Goal: Communication & Community: Answer question/provide support

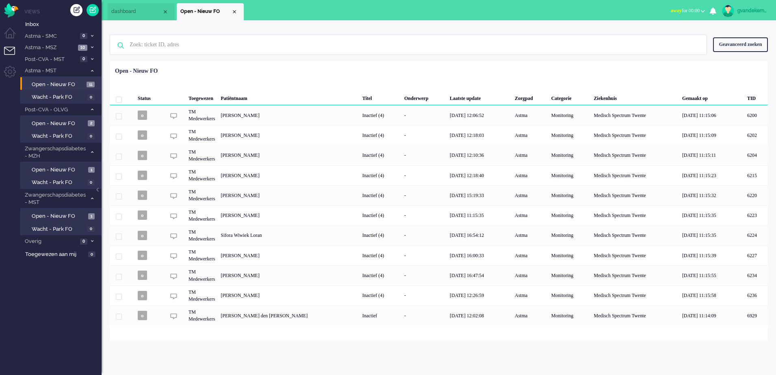
click at [713, 11] on icon "0" at bounding box center [713, 10] width 7 height 7
click at [705, 11] on b "button" at bounding box center [703, 11] width 4 height 3
click at [647, 35] on label "Online" at bounding box center [671, 36] width 64 height 7
click at [70, 84] on span "Open - Nieuw FO" at bounding box center [58, 85] width 53 height 8
click at [85, 83] on link "Open - Nieuw FO 11" at bounding box center [62, 84] width 77 height 9
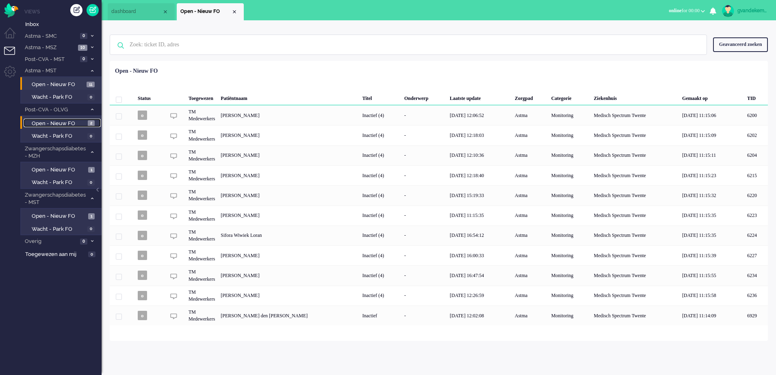
click at [74, 125] on span "Open - Nieuw FO" at bounding box center [59, 124] width 54 height 8
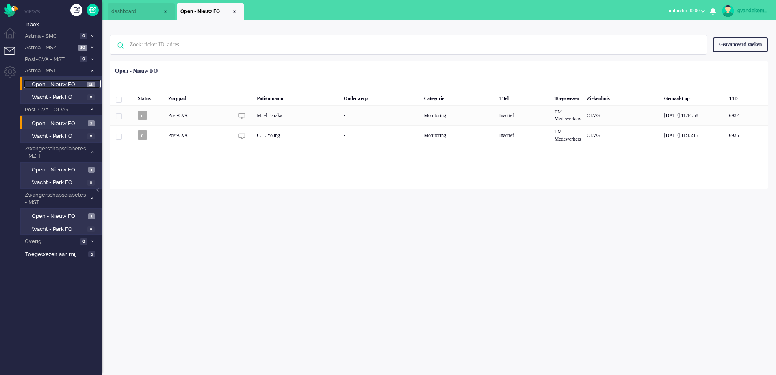
click at [78, 85] on span "Open - Nieuw FO" at bounding box center [58, 85] width 53 height 8
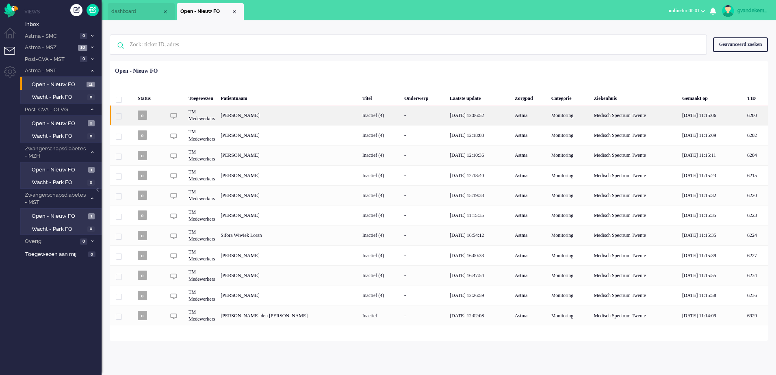
click at [360, 115] on div "Inactief (4)" at bounding box center [381, 115] width 42 height 20
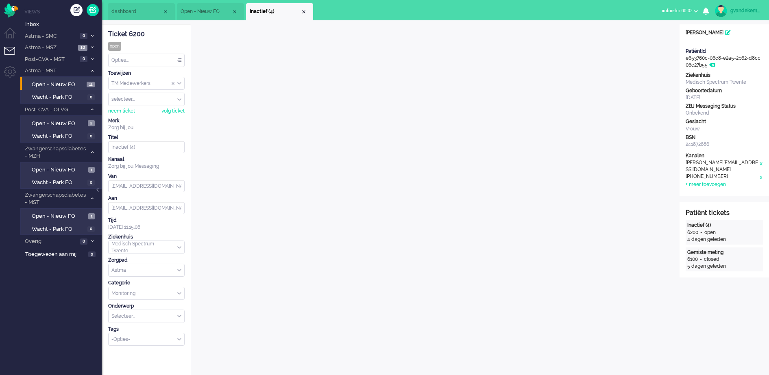
click at [145, 13] on span "dashboard" at bounding box center [136, 11] width 51 height 7
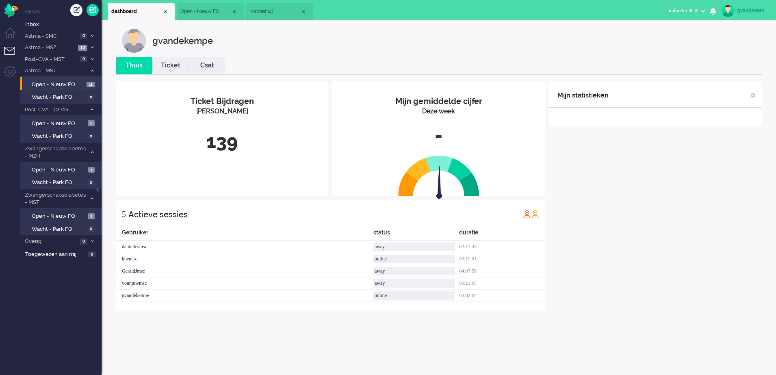
click at [201, 11] on span "Open - Nieuw FO" at bounding box center [205, 11] width 51 height 7
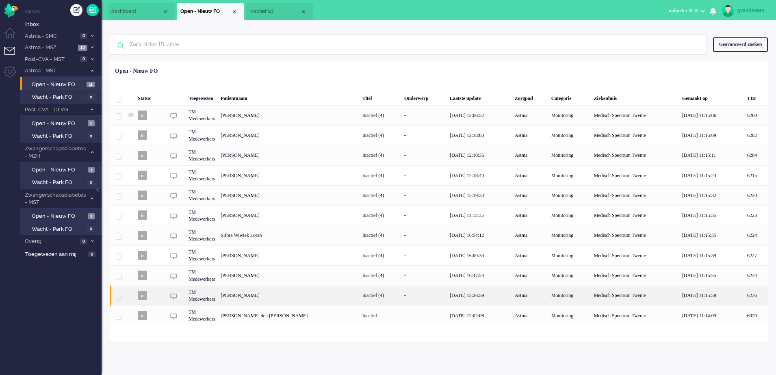
click at [745, 296] on div "[PERSON_NAME]" at bounding box center [757, 296] width 24 height 20
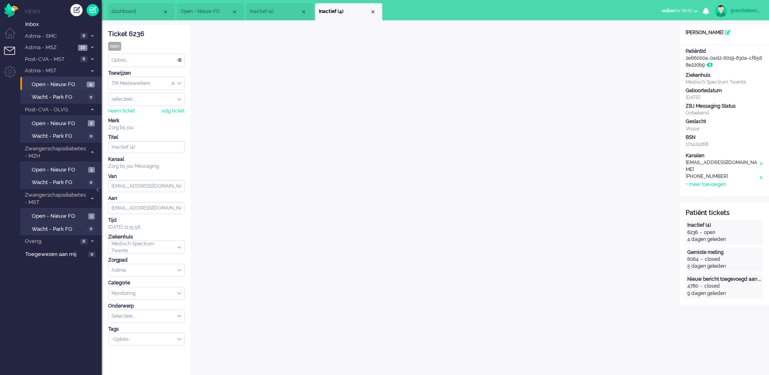
click at [372, 12] on div "Close tab" at bounding box center [372, 12] width 7 height 7
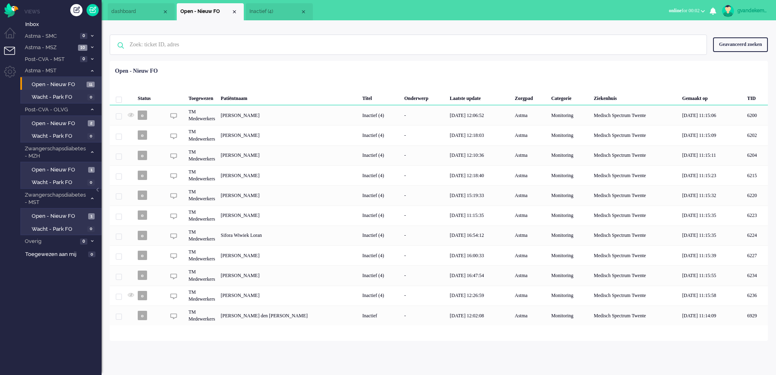
click at [280, 14] on span "Inactief (4)" at bounding box center [275, 11] width 51 height 7
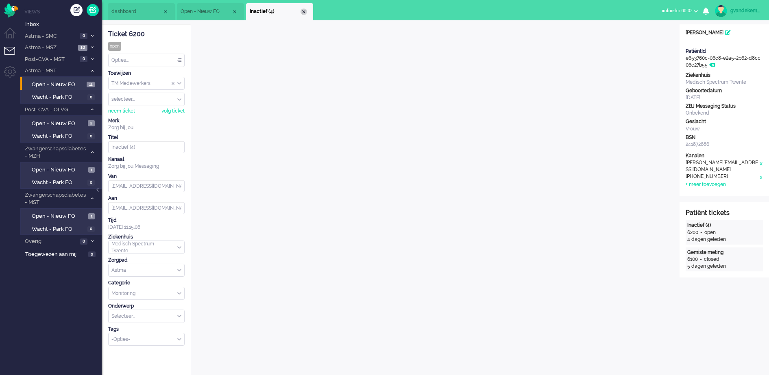
click at [306, 10] on div "Close tab" at bounding box center [303, 12] width 7 height 7
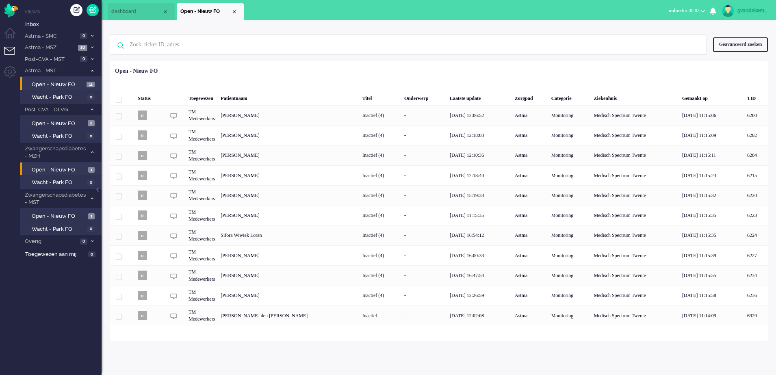
click at [67, 174] on li "Open - Nieuw FO 1" at bounding box center [60, 169] width 80 height 13
click at [68, 214] on span "Open - Nieuw FO" at bounding box center [59, 217] width 54 height 8
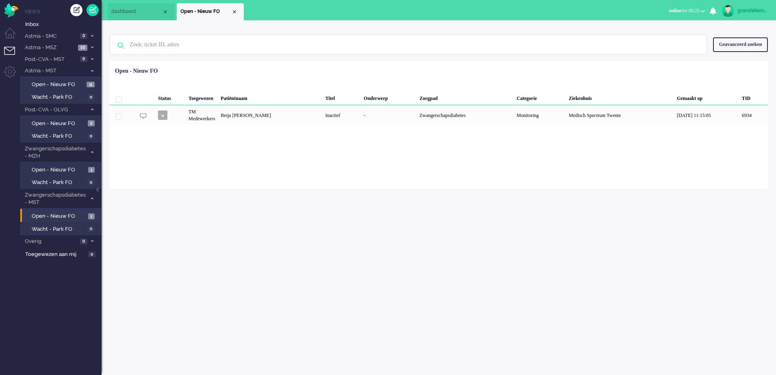
click at [606, 320] on div "gvandekempe Thuis Ticket Csat Mijn gemiddelde cijfer Deze week - Ticket Bijdrag…" at bounding box center [439, 197] width 675 height 355
click at [75, 168] on span "Open - Nieuw FO" at bounding box center [59, 170] width 54 height 8
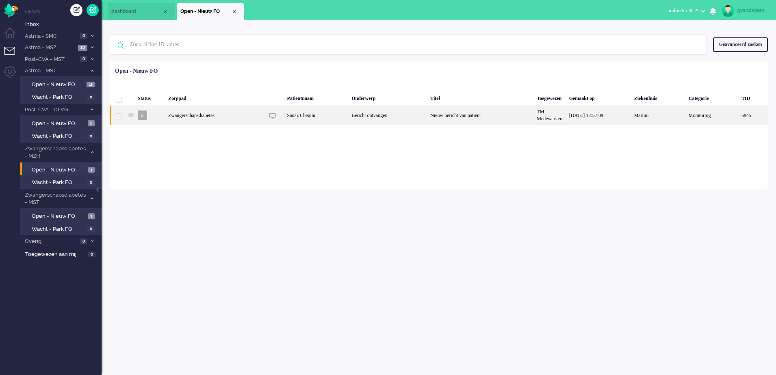
click at [550, 120] on div "TM Medewerkers" at bounding box center [550, 115] width 32 height 20
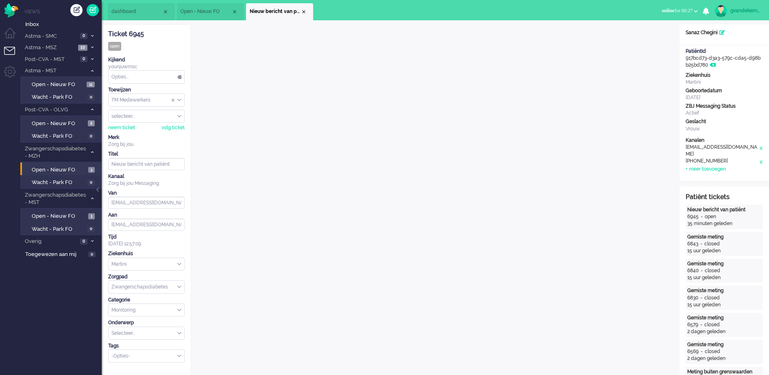
click at [179, 78] on div "Opties..." at bounding box center [147, 77] width 76 height 13
click at [132, 133] on span "Opgelost" at bounding box center [122, 134] width 20 height 7
click at [304, 11] on div "Close tab" at bounding box center [303, 12] width 7 height 7
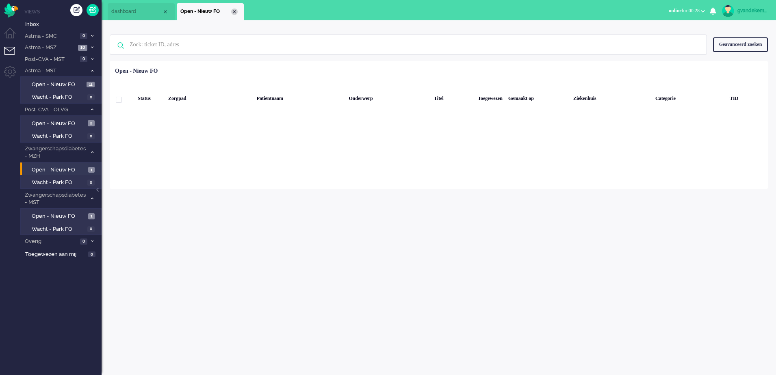
click at [236, 10] on div "Close tab" at bounding box center [234, 12] width 7 height 7
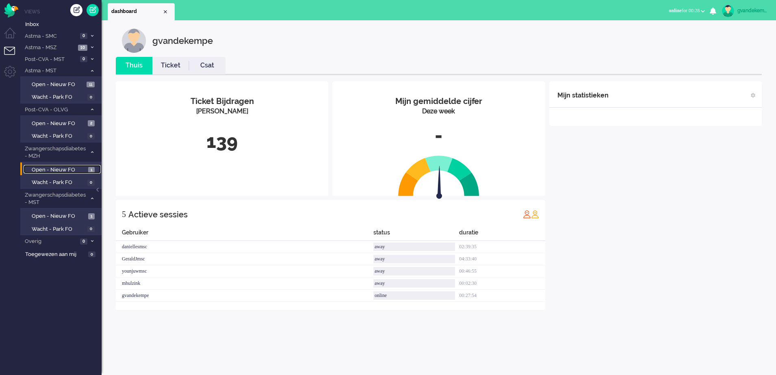
click at [75, 169] on span "Open - Nieuw FO" at bounding box center [59, 170] width 54 height 8
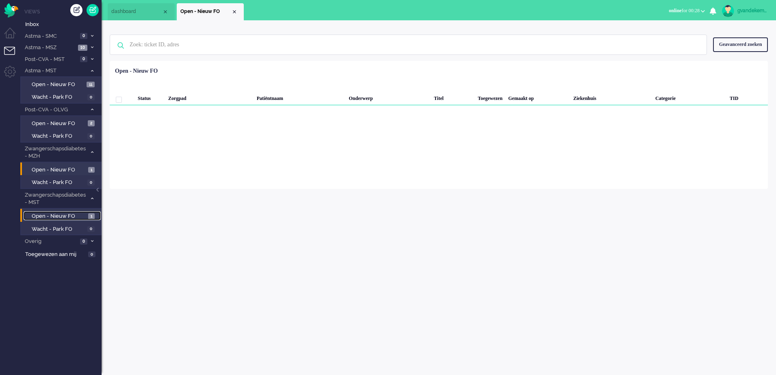
click at [68, 216] on span "Open - Nieuw FO" at bounding box center [59, 217] width 54 height 8
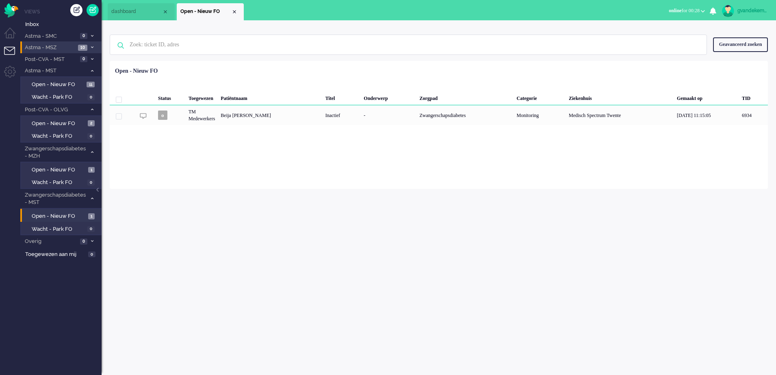
click at [89, 47] on span at bounding box center [92, 48] width 6 height 4
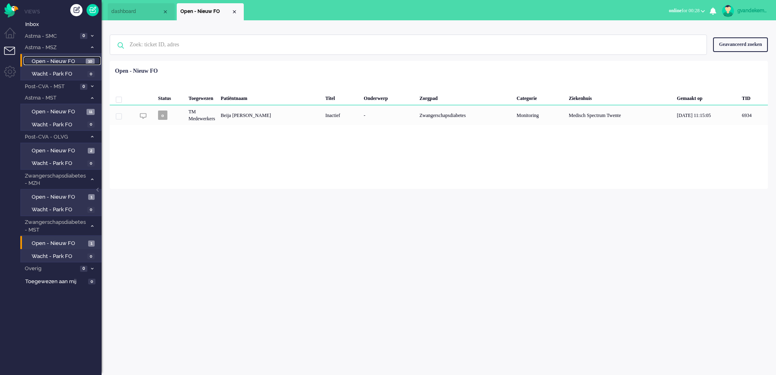
click at [89, 63] on span "10" at bounding box center [90, 62] width 9 height 6
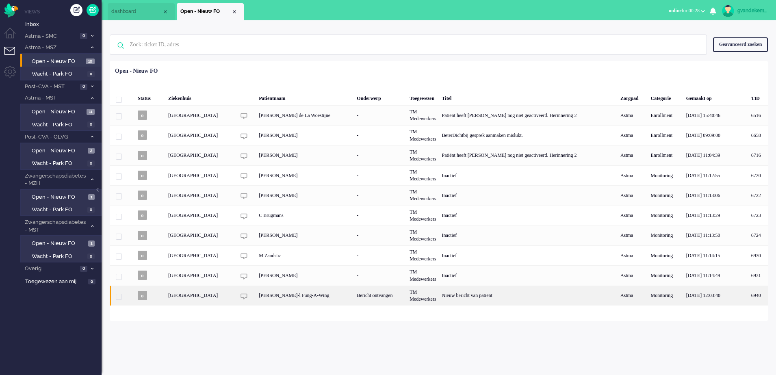
click at [407, 296] on div "Bericht ontvangen" at bounding box center [380, 296] width 53 height 20
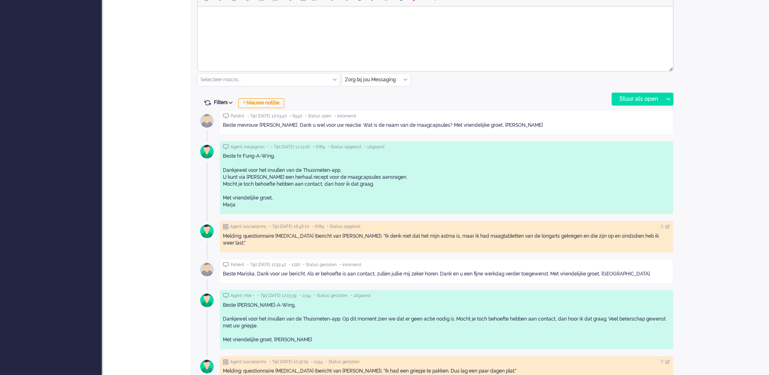
scroll to position [407, 0]
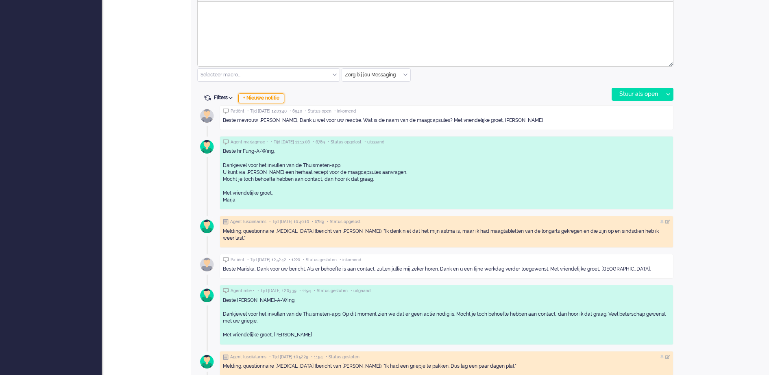
click at [277, 98] on div "+ Nieuwe notitie" at bounding box center [261, 98] width 46 height 10
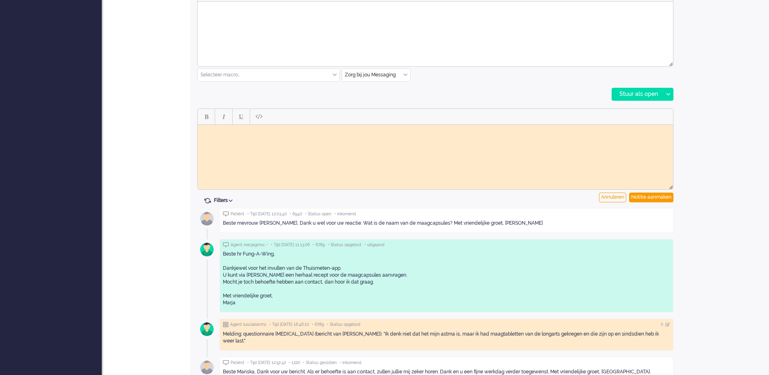
scroll to position [0, 0]
click at [359, 137] on html at bounding box center [435, 130] width 475 height 13
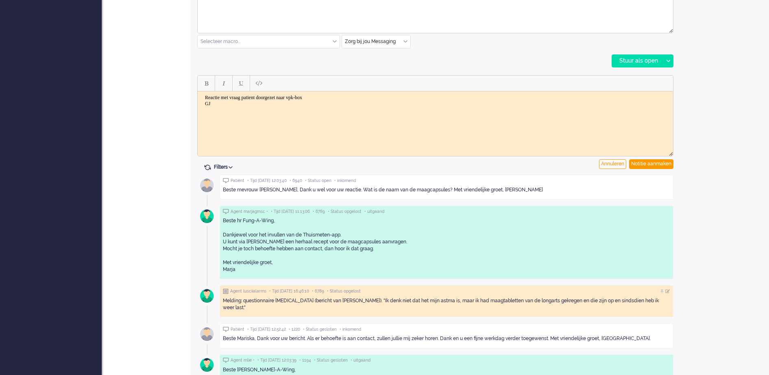
scroll to position [458, 0]
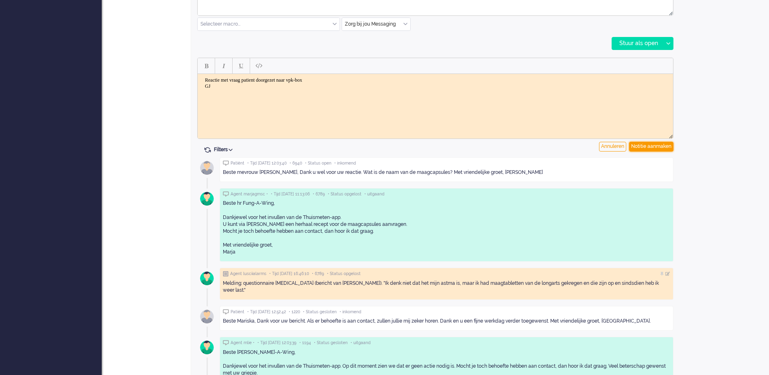
click at [647, 145] on div "Notitie aanmaken" at bounding box center [651, 147] width 44 height 10
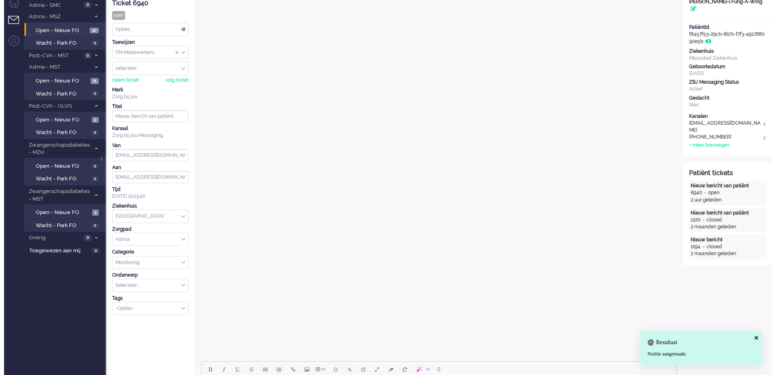
scroll to position [0, 0]
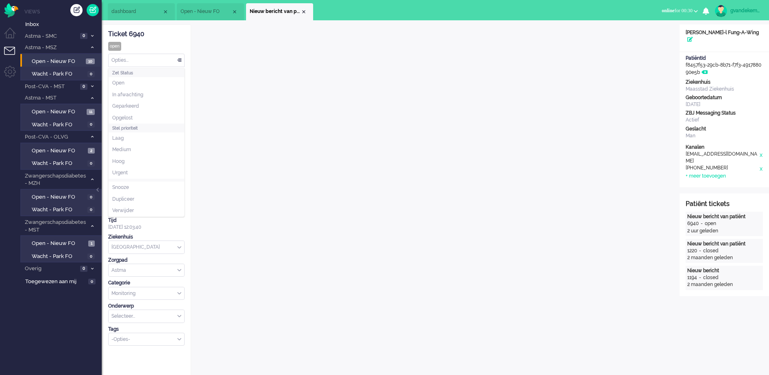
click at [179, 59] on div "Opties..." at bounding box center [147, 60] width 76 height 13
click at [179, 59] on span at bounding box center [179, 61] width 8 height 6
click at [178, 83] on div "TM Medewerkers" at bounding box center [147, 83] width 76 height 13
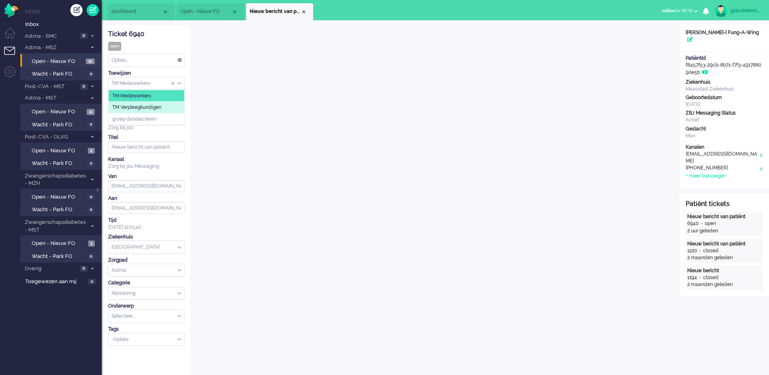
click at [163, 108] on li "TM Verpleegkundigen" at bounding box center [147, 108] width 76 height 12
click at [303, 13] on div "Close tab" at bounding box center [303, 12] width 7 height 7
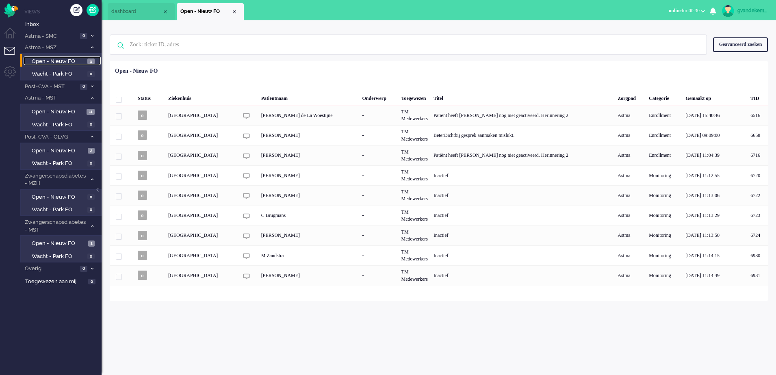
click at [67, 61] on span "Open - Nieuw FO" at bounding box center [59, 62] width 54 height 8
click at [58, 152] on span "Open - Nieuw FO" at bounding box center [59, 151] width 54 height 8
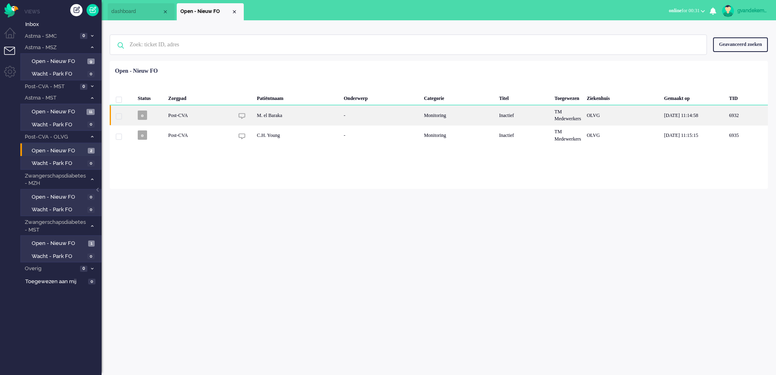
click at [530, 114] on div "Inactief" at bounding box center [523, 115] width 55 height 20
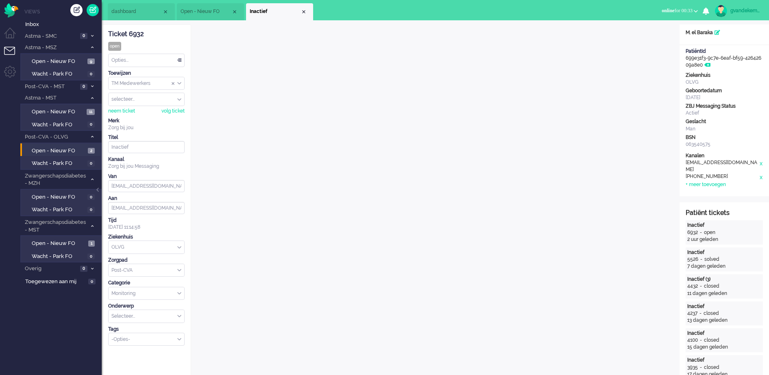
click at [180, 84] on div "TM Medewerkers" at bounding box center [147, 83] width 76 height 13
click at [160, 107] on span "TM Verpleegkundigen" at bounding box center [136, 107] width 49 height 7
click at [302, 11] on div "Close tab" at bounding box center [303, 12] width 7 height 7
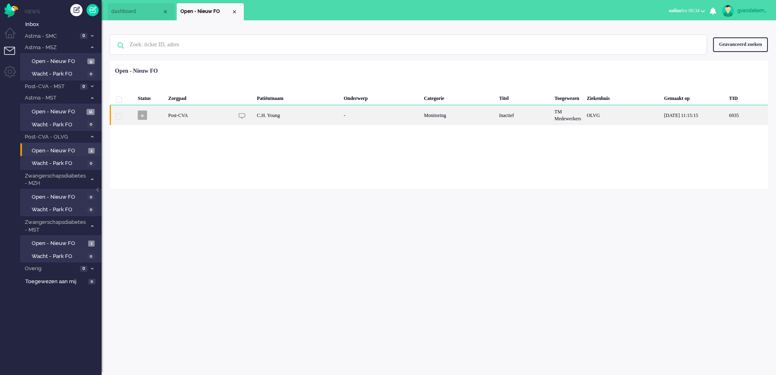
click at [388, 122] on div "-" at bounding box center [381, 115] width 80 height 20
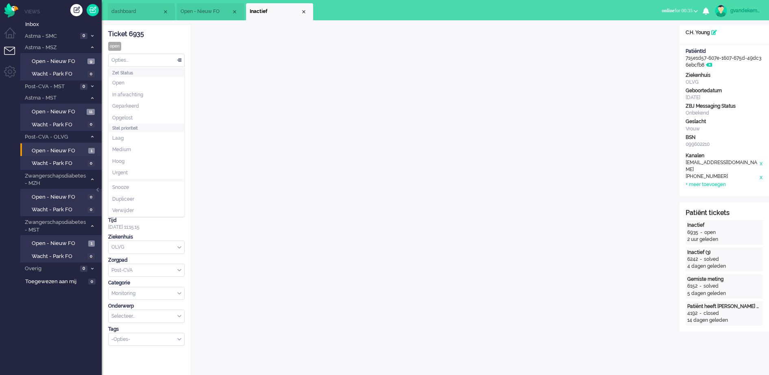
click at [179, 61] on div "Opties..." at bounding box center [147, 60] width 76 height 13
click at [737, 13] on div "gvandekempe" at bounding box center [745, 11] width 30 height 8
click at [181, 58] on div "Opties..." at bounding box center [147, 60] width 76 height 13
click at [155, 115] on li "Opgelost" at bounding box center [147, 118] width 76 height 12
click at [306, 11] on div "Close tab" at bounding box center [303, 12] width 7 height 7
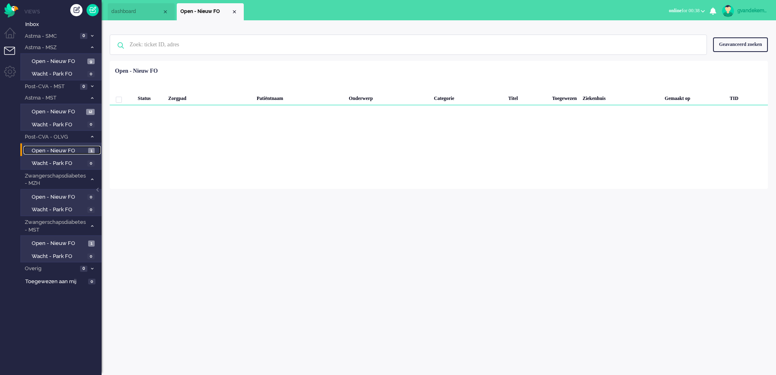
click at [65, 150] on span "Open - Nieuw FO" at bounding box center [59, 151] width 54 height 8
click at [78, 111] on span "Open - Nieuw FO" at bounding box center [58, 112] width 52 height 8
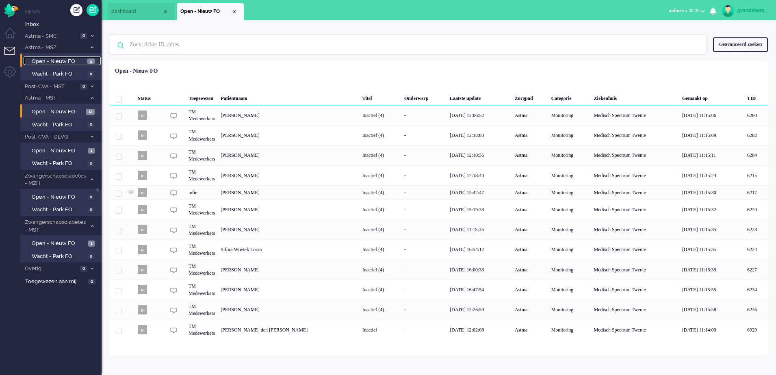
click at [72, 60] on span "Open - Nieuw FO" at bounding box center [59, 62] width 54 height 8
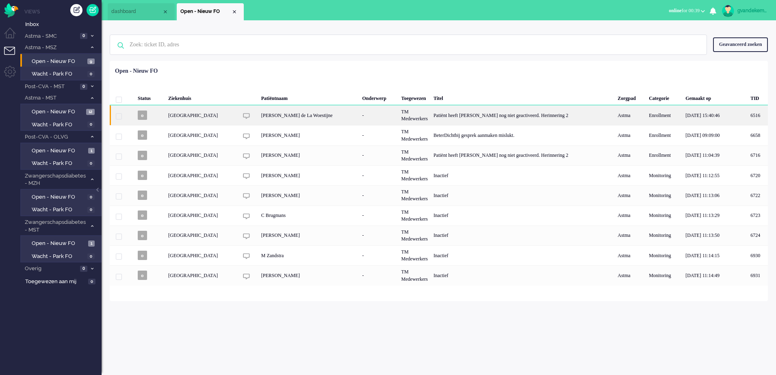
click at [487, 113] on div "Patiënt heeft [PERSON_NAME] nog niet geactiveerd. Herinnering 2" at bounding box center [523, 115] width 184 height 20
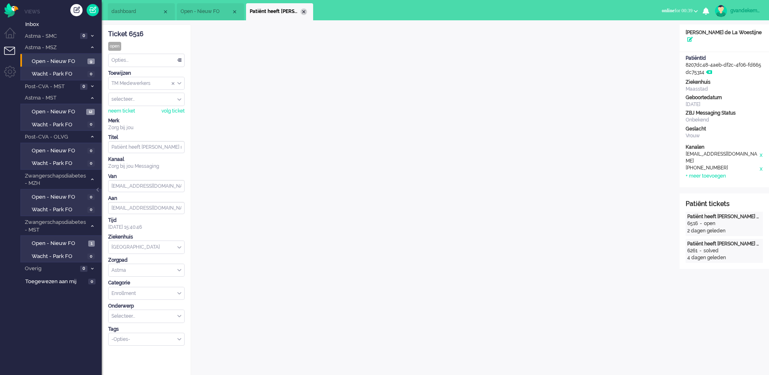
click at [303, 13] on div "Close tab" at bounding box center [303, 12] width 7 height 7
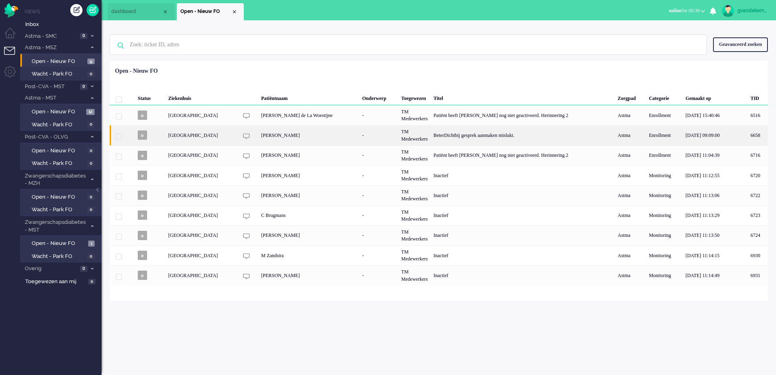
click at [356, 136] on div "[PERSON_NAME]" at bounding box center [309, 135] width 101 height 20
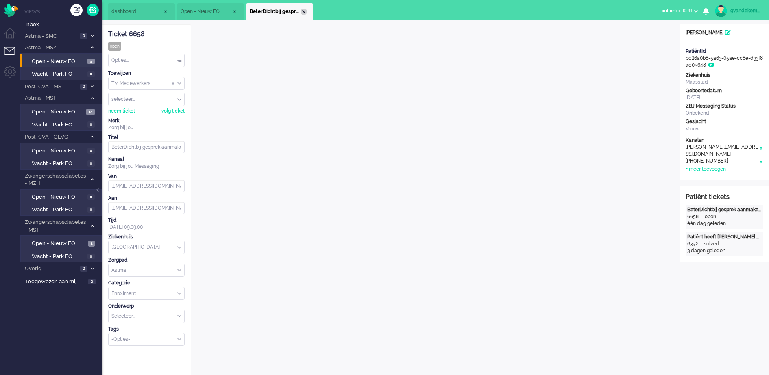
click at [302, 9] on div "Close tab" at bounding box center [303, 12] width 7 height 7
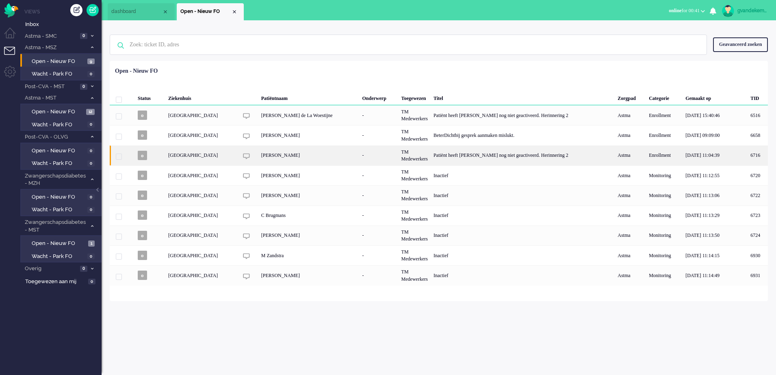
click at [431, 158] on div "TM Medewerkers" at bounding box center [415, 156] width 32 height 20
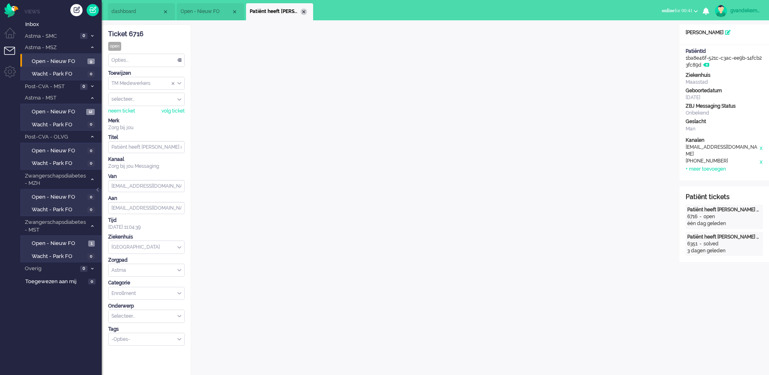
click at [302, 9] on div "Close tab" at bounding box center [303, 12] width 7 height 7
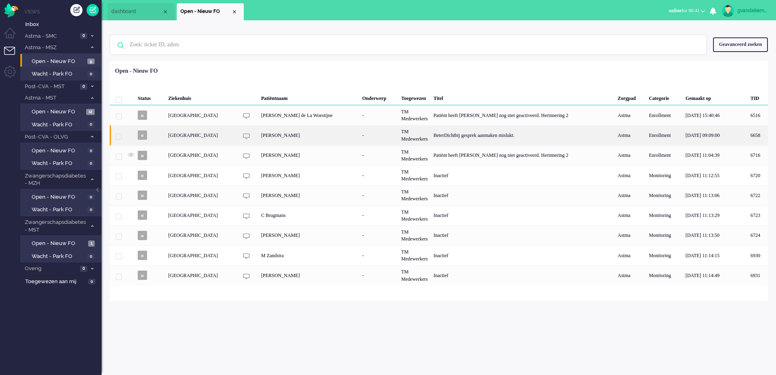
click at [329, 133] on div "[PERSON_NAME]" at bounding box center [309, 135] width 101 height 20
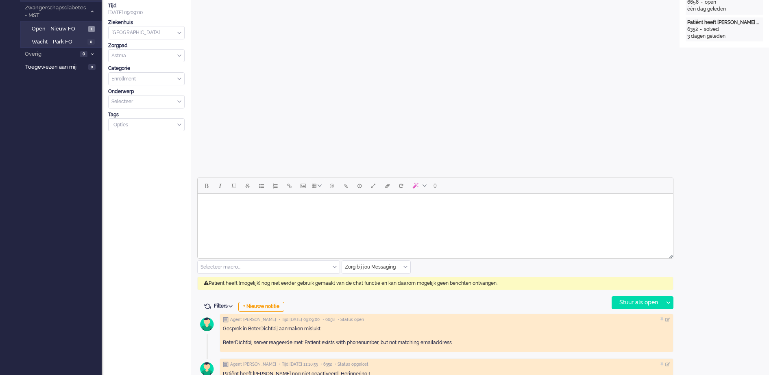
scroll to position [229, 0]
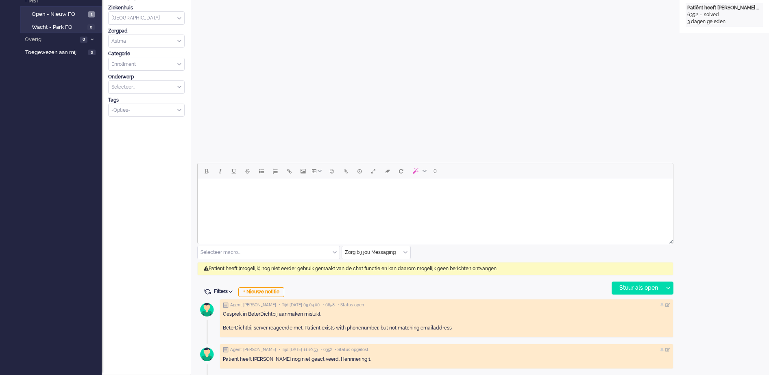
click at [404, 253] on div "Zorg bij jou Messaging" at bounding box center [376, 252] width 68 height 13
click at [385, 278] on span "uitgaand telefoon" at bounding box center [365, 276] width 40 height 7
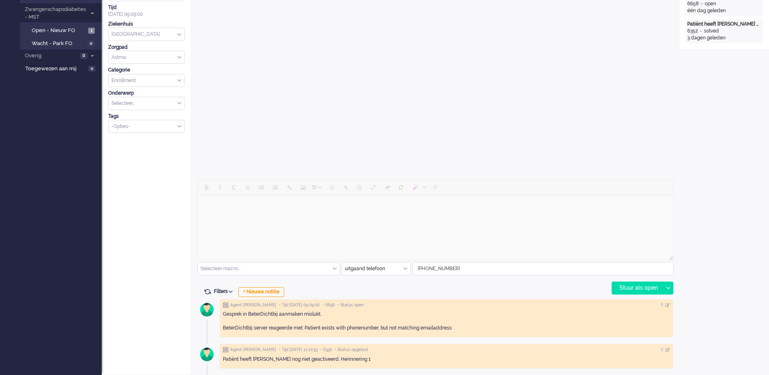
scroll to position [213, 0]
click at [646, 286] on div "Stuur als open" at bounding box center [637, 288] width 51 height 12
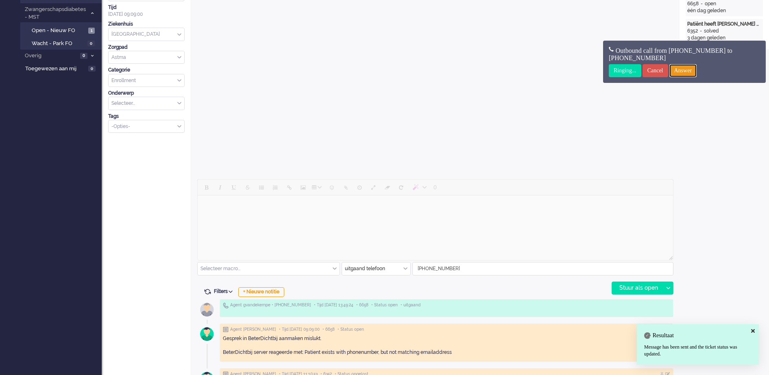
click at [697, 73] on input "Answer" at bounding box center [683, 70] width 28 height 13
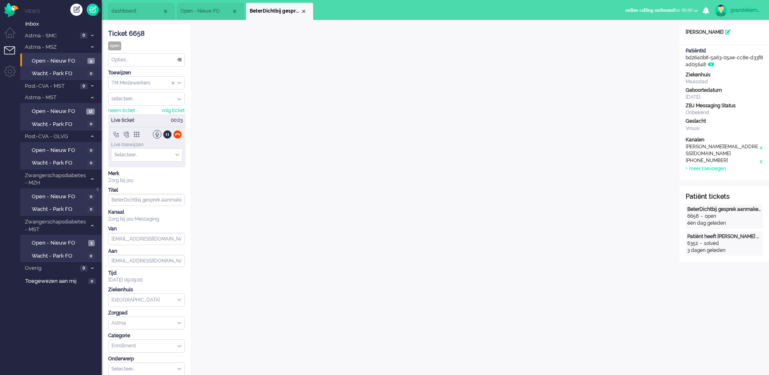
scroll to position [0, 0]
click at [178, 136] on div at bounding box center [177, 134] width 9 height 9
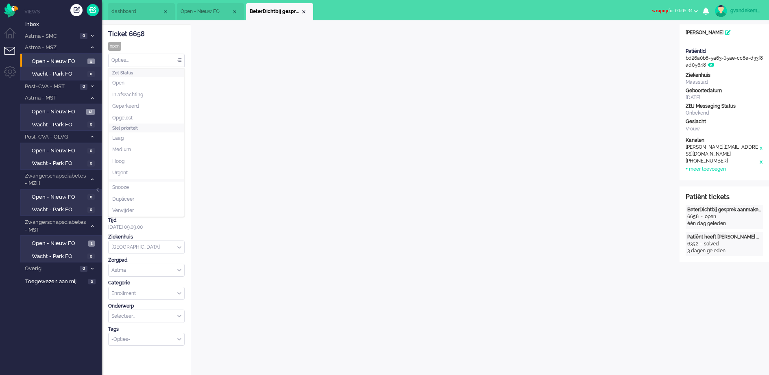
click at [179, 59] on div "Opties..." at bounding box center [147, 60] width 76 height 13
click at [131, 115] on span "Opgelost" at bounding box center [122, 118] width 20 height 7
click at [304, 11] on div "Close tab" at bounding box center [303, 12] width 7 height 7
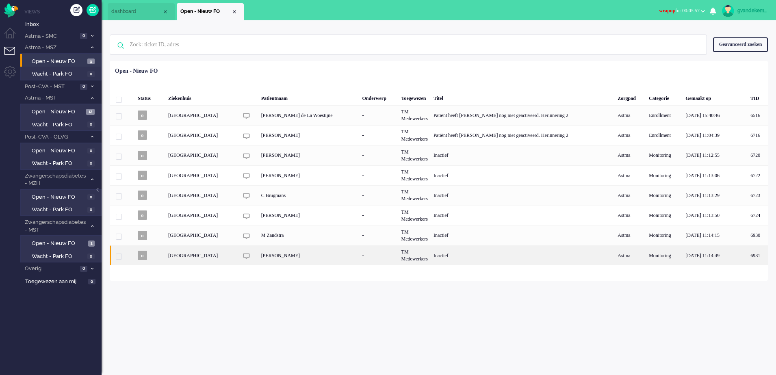
click at [487, 255] on div "Inactief" at bounding box center [523, 256] width 184 height 20
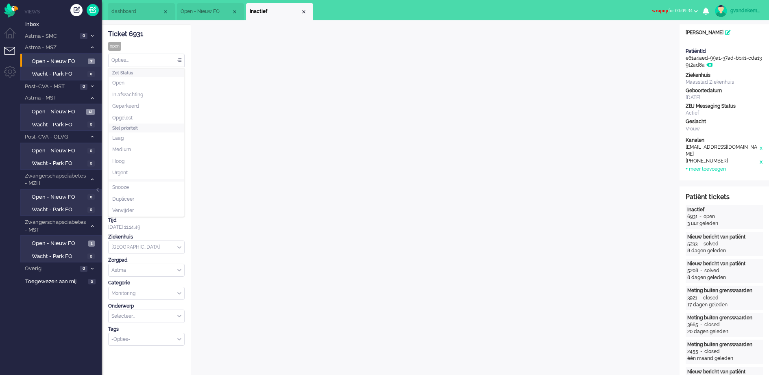
click at [179, 59] on div "Opties..." at bounding box center [147, 60] width 76 height 13
click at [131, 115] on span "Opgelost" at bounding box center [122, 118] width 20 height 7
click at [305, 11] on div "Close tab" at bounding box center [303, 12] width 7 height 7
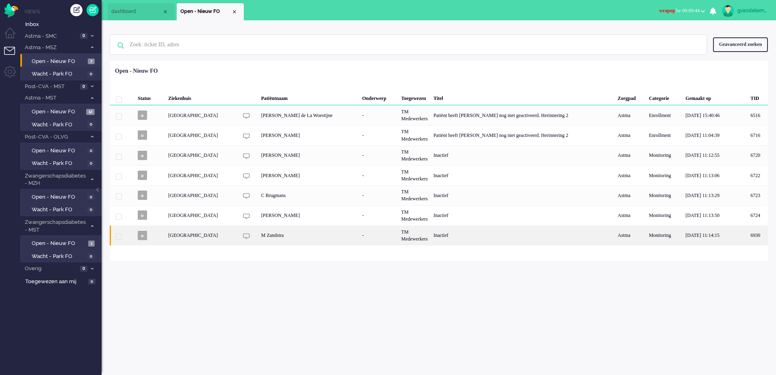
click at [431, 239] on div "TM Medewerkers" at bounding box center [415, 236] width 32 height 20
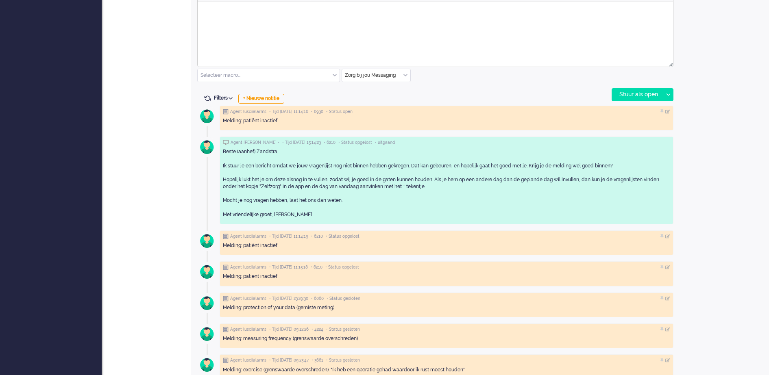
scroll to position [356, 0]
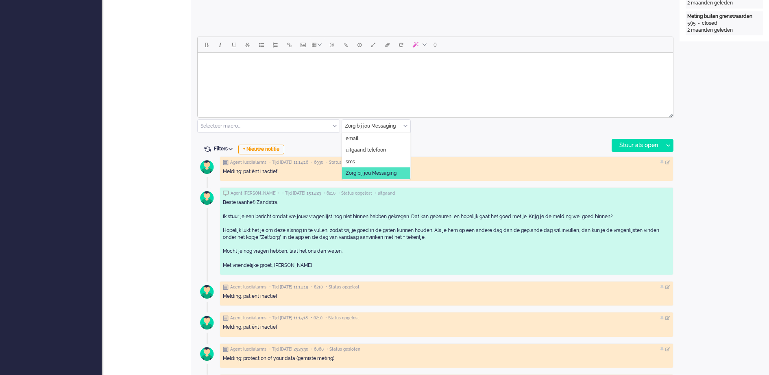
click at [406, 125] on div "Zorg bij jou Messaging" at bounding box center [376, 126] width 68 height 13
click at [378, 149] on span "uitgaand telefoon" at bounding box center [365, 150] width 40 height 7
click at [629, 146] on div "Stuur als open" at bounding box center [637, 145] width 51 height 12
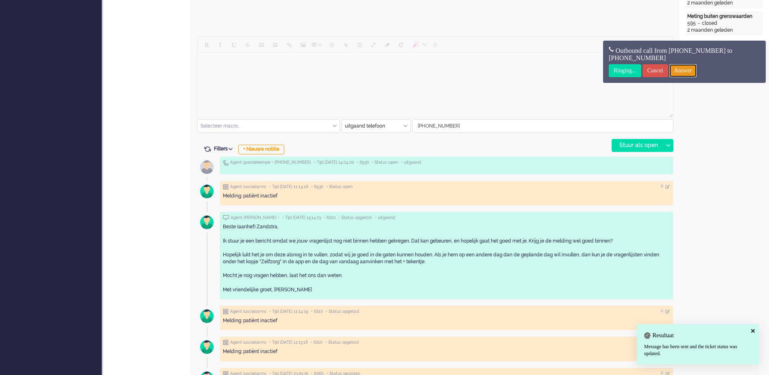
click at [697, 67] on input "Answer" at bounding box center [683, 70] width 28 height 13
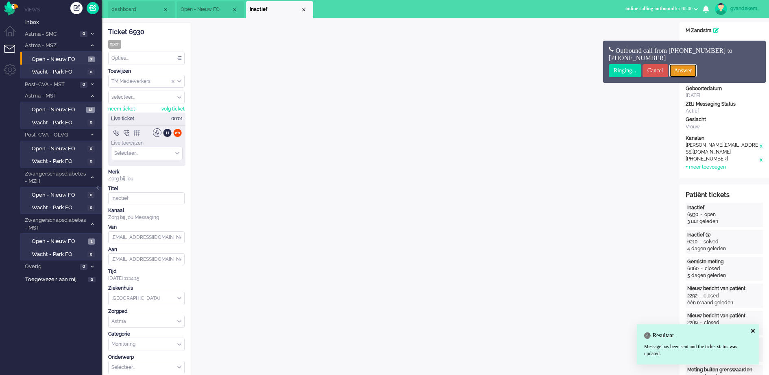
scroll to position [0, 0]
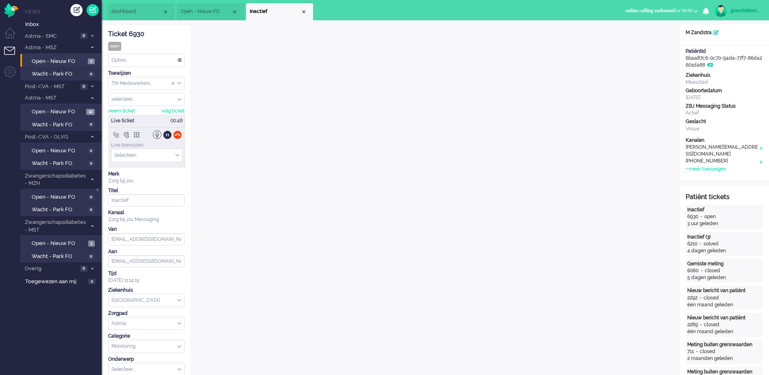
click at [178, 132] on div at bounding box center [177, 134] width 9 height 9
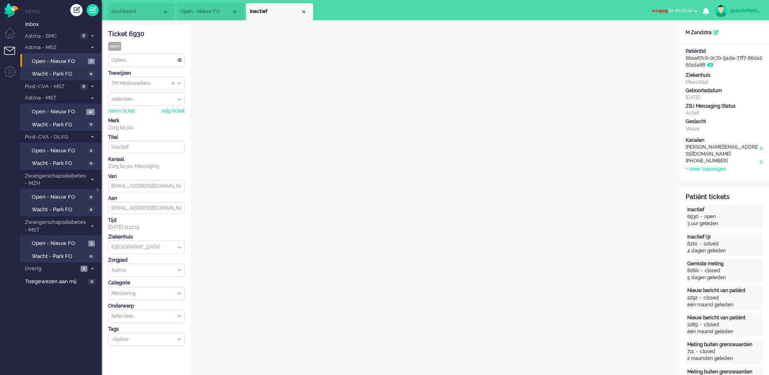
click at [178, 60] on div "Opties..." at bounding box center [147, 60] width 76 height 13
click at [135, 118] on li "Opgelost" at bounding box center [147, 118] width 76 height 12
click at [304, 11] on div "Close tab" at bounding box center [303, 12] width 7 height 7
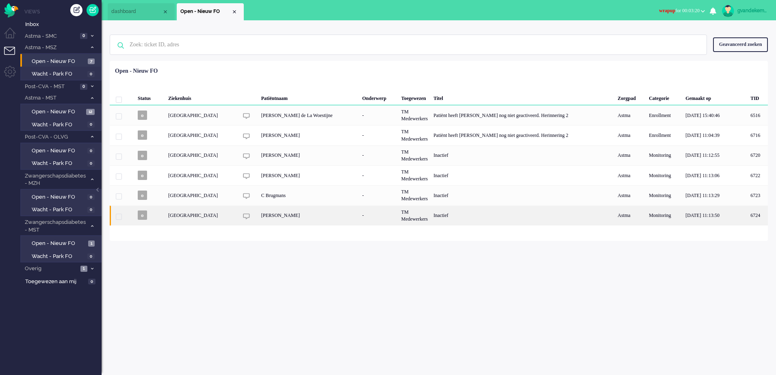
click at [349, 213] on div "[PERSON_NAME]" at bounding box center [309, 216] width 101 height 20
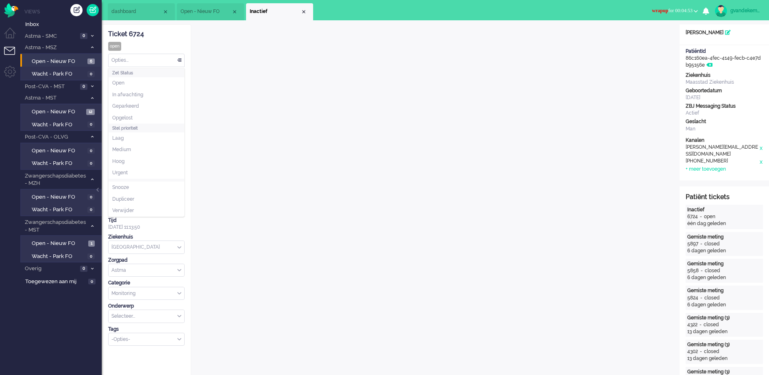
click at [178, 58] on div "Opties..." at bounding box center [147, 60] width 76 height 13
click at [150, 115] on li "Opgelost" at bounding box center [147, 118] width 76 height 12
click at [304, 10] on div "Close tab" at bounding box center [303, 12] width 7 height 7
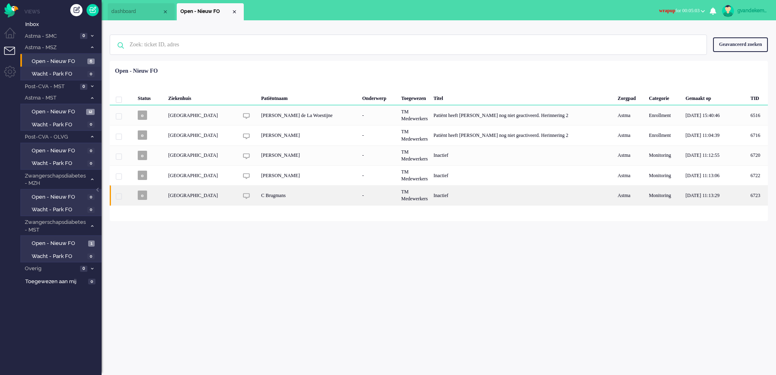
click at [431, 193] on div "TM Medewerkers" at bounding box center [415, 195] width 32 height 20
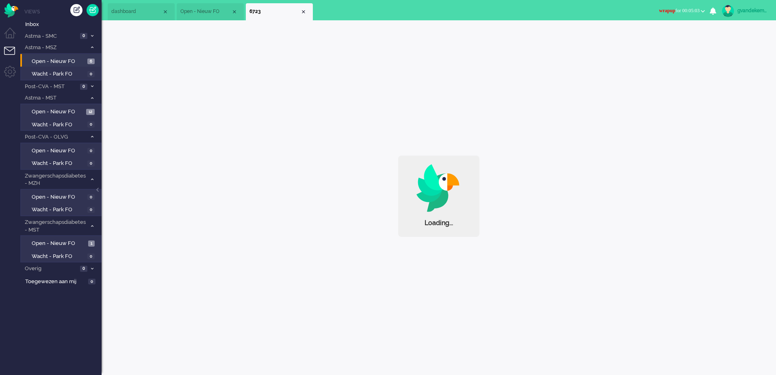
click at [435, 193] on div at bounding box center [444, 188] width 55 height 49
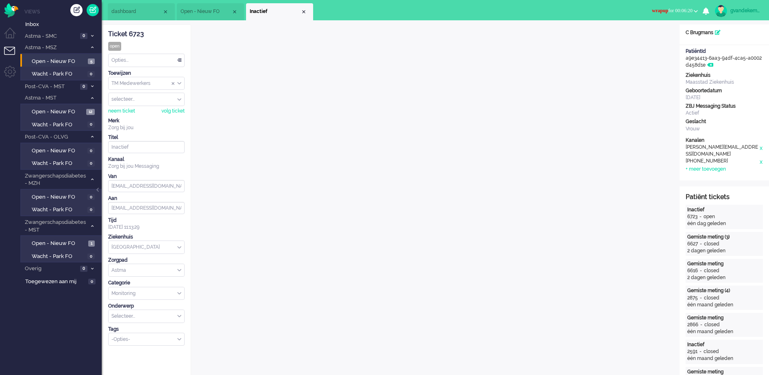
click at [692, 11] on button "wrapup for 00:06:20" at bounding box center [675, 11] width 56 height 12
click at [641, 37] on label "Online" at bounding box center [664, 36] width 64 height 7
click at [304, 11] on div "Close tab" at bounding box center [303, 12] width 7 height 7
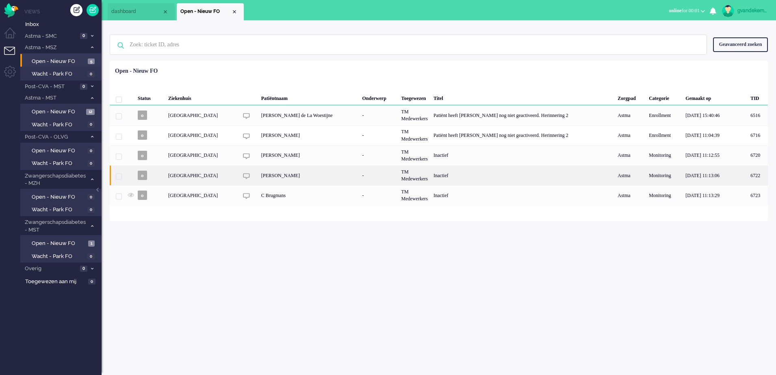
click at [325, 170] on div "[PERSON_NAME]" at bounding box center [309, 175] width 101 height 20
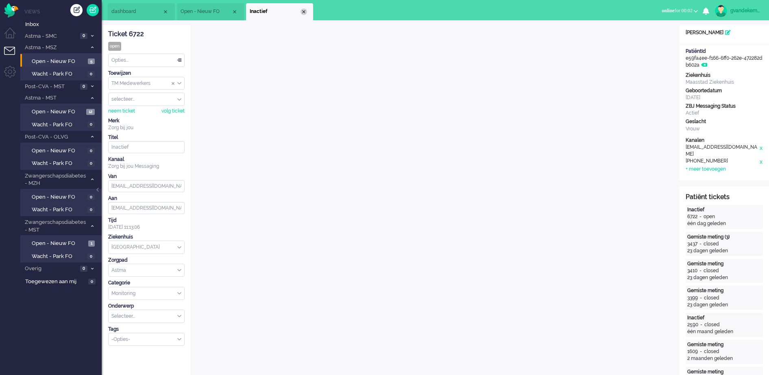
click at [305, 10] on div "Close tab" at bounding box center [303, 12] width 7 height 7
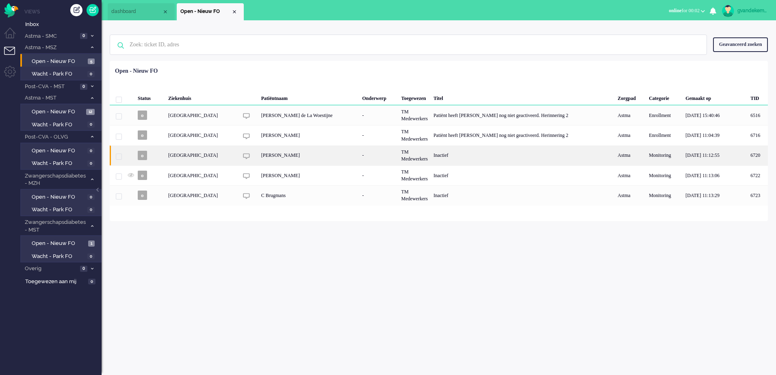
click at [286, 152] on div "[PERSON_NAME]" at bounding box center [309, 156] width 101 height 20
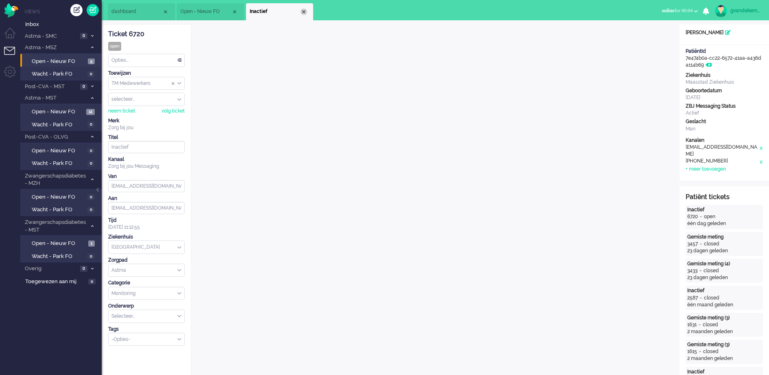
click at [305, 11] on div "Close tab" at bounding box center [303, 12] width 7 height 7
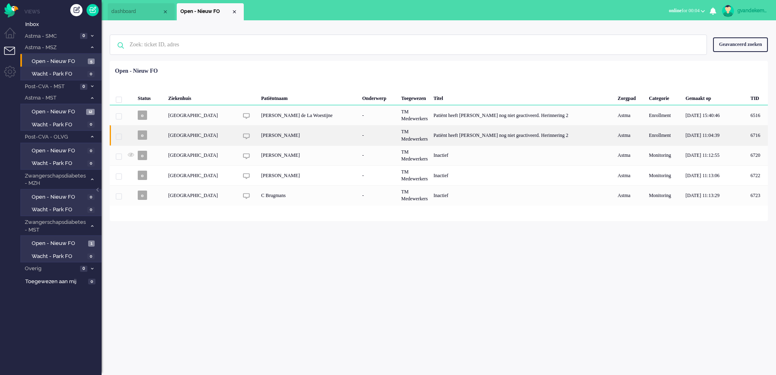
click at [293, 134] on div "[PERSON_NAME]" at bounding box center [309, 135] width 101 height 20
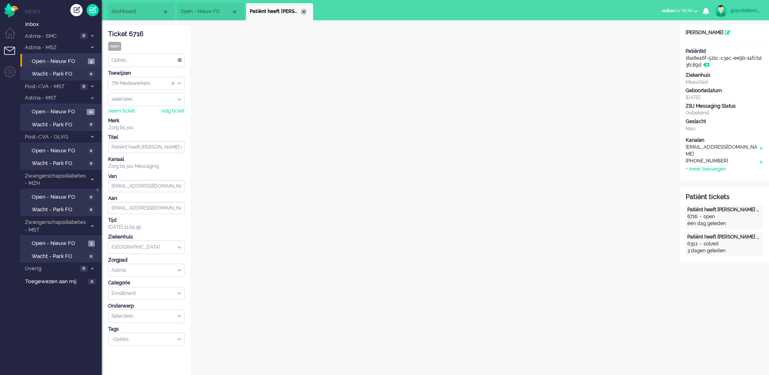
click at [304, 10] on div "Close tab" at bounding box center [303, 12] width 7 height 7
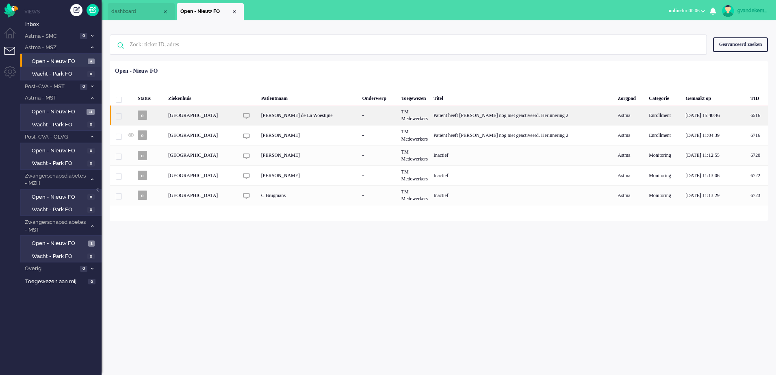
click at [385, 116] on div "-" at bounding box center [378, 115] width 39 height 20
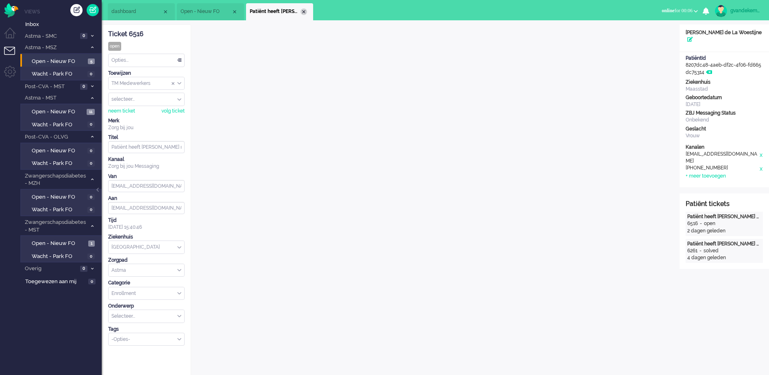
click at [303, 11] on div "Close tab" at bounding box center [303, 12] width 7 height 7
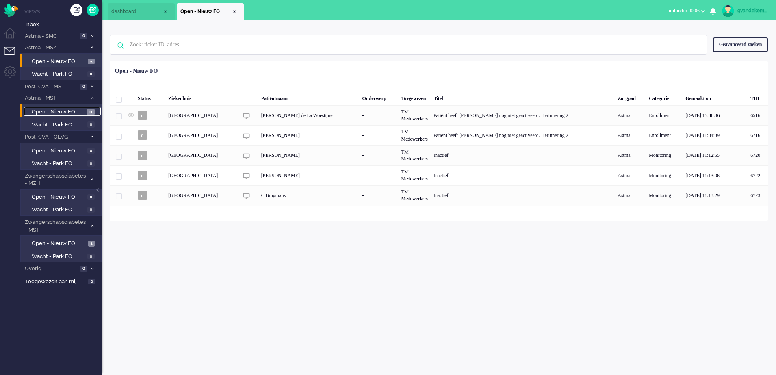
click at [67, 109] on span "Open - Nieuw FO" at bounding box center [58, 112] width 53 height 8
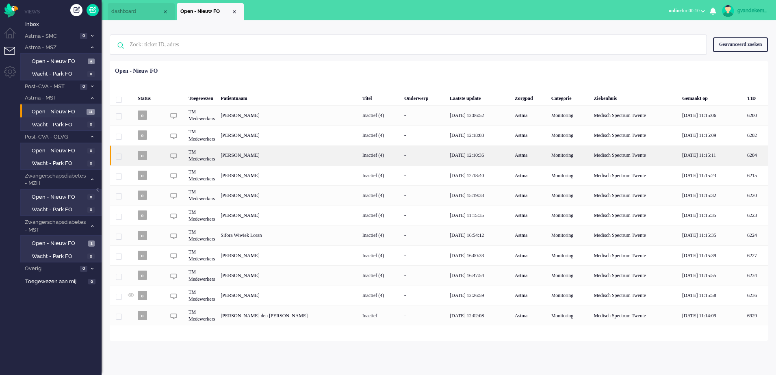
click at [512, 156] on div "Astma" at bounding box center [530, 156] width 37 height 20
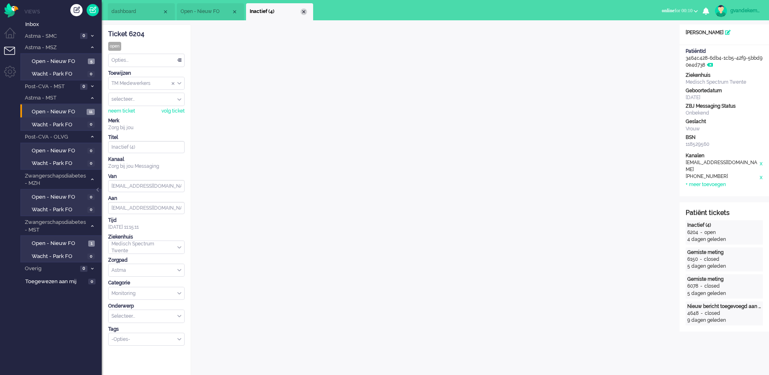
click at [304, 9] on div "Close tab" at bounding box center [303, 12] width 7 height 7
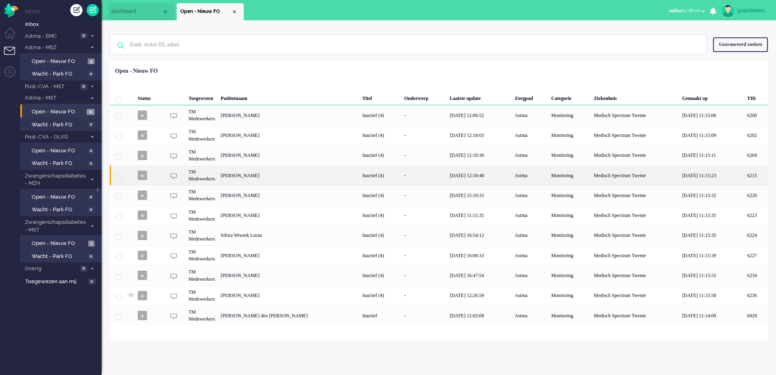
click at [498, 174] on div "[DATE] 12:18:40" at bounding box center [479, 175] width 65 height 20
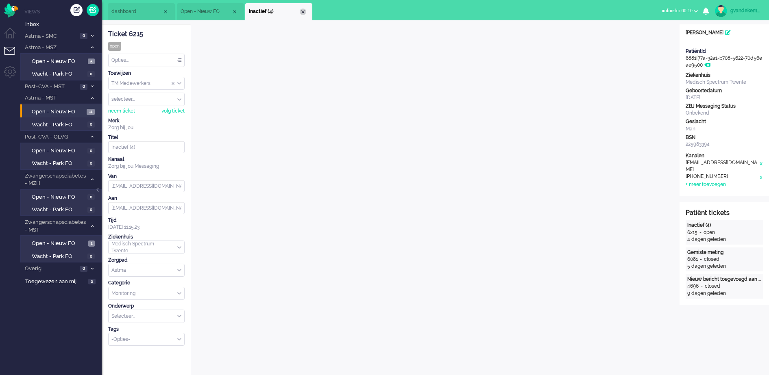
click at [303, 14] on div "Close tab" at bounding box center [303, 12] width 7 height 7
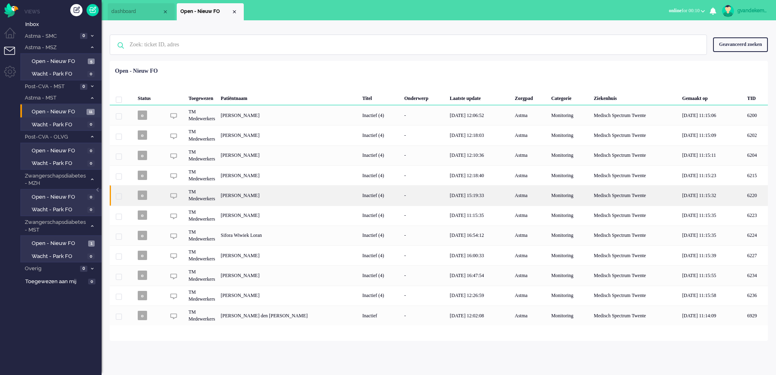
click at [470, 199] on div "[DATE] 15:19:33" at bounding box center [479, 195] width 65 height 20
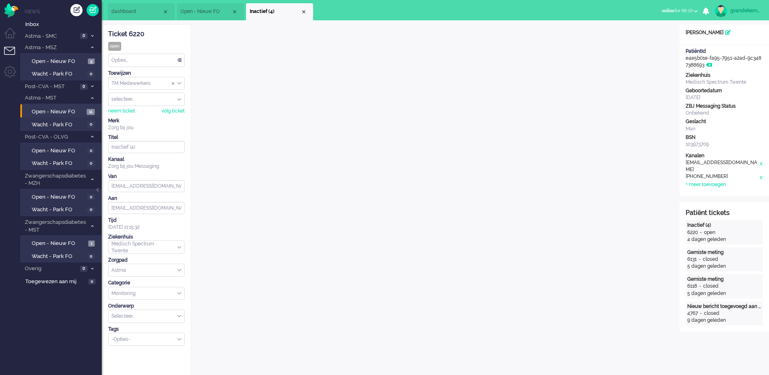
click at [302, 13] on div "Close tab" at bounding box center [303, 12] width 7 height 7
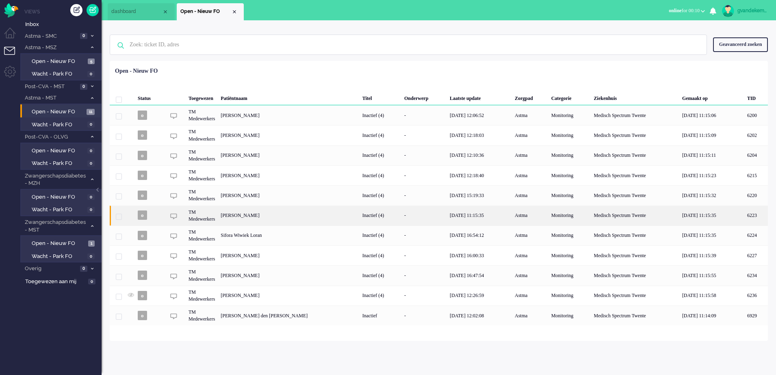
click at [360, 214] on div "Inactief (4)" at bounding box center [381, 216] width 42 height 20
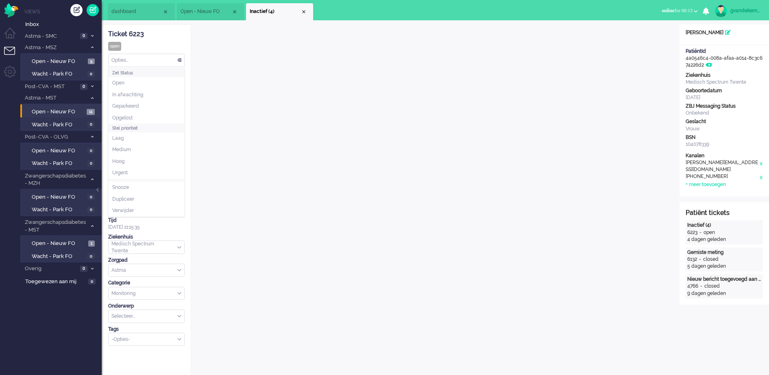
click at [179, 59] on div "Opties..." at bounding box center [147, 60] width 76 height 13
click at [137, 117] on li "Opgelost" at bounding box center [147, 118] width 76 height 12
click at [304, 9] on div "Close tab" at bounding box center [303, 12] width 7 height 7
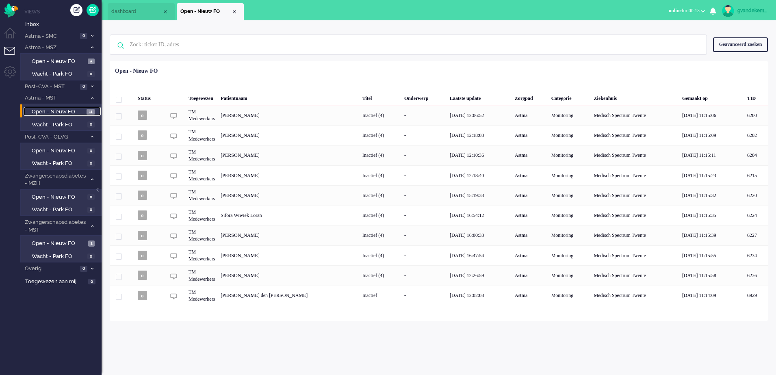
click at [77, 111] on span "Open - Nieuw FO" at bounding box center [58, 112] width 53 height 8
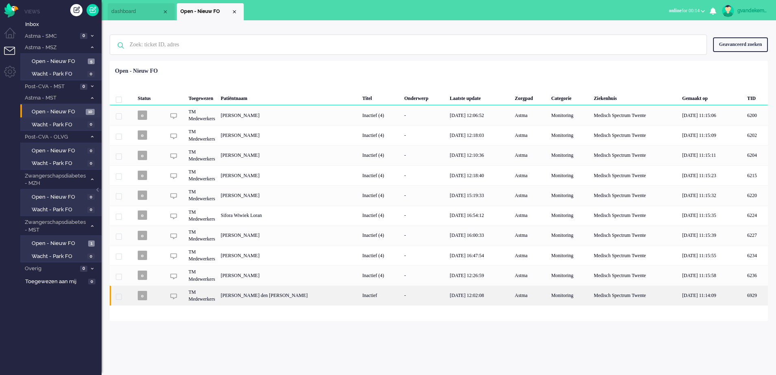
click at [660, 296] on div "Medisch Spectrum Twente" at bounding box center [635, 296] width 88 height 20
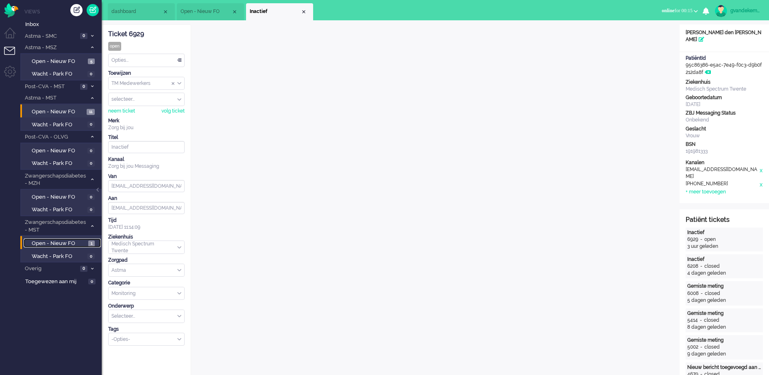
click at [66, 245] on span "Open - Nieuw FO" at bounding box center [59, 244] width 54 height 8
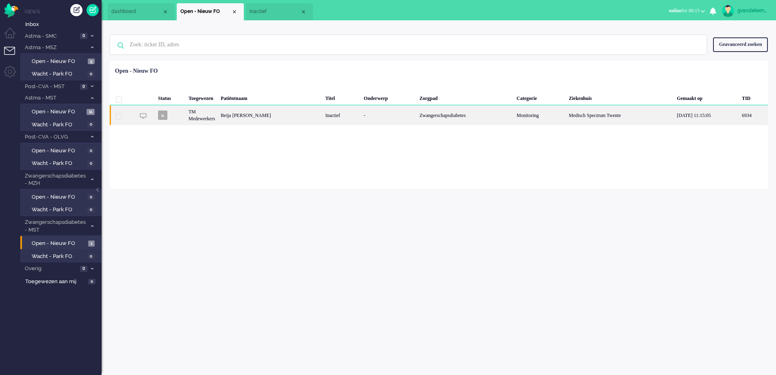
click at [374, 113] on div "-" at bounding box center [389, 115] width 56 height 20
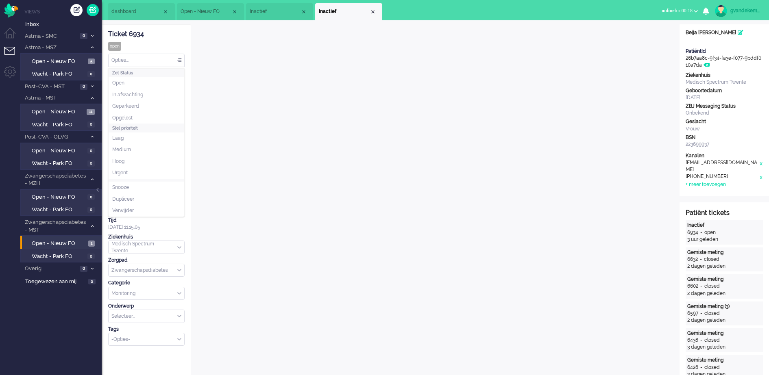
click at [178, 61] on div "Opties..." at bounding box center [147, 60] width 76 height 13
click at [133, 115] on li "Opgelost" at bounding box center [147, 118] width 76 height 12
click at [373, 11] on div "Close tab" at bounding box center [372, 12] width 7 height 7
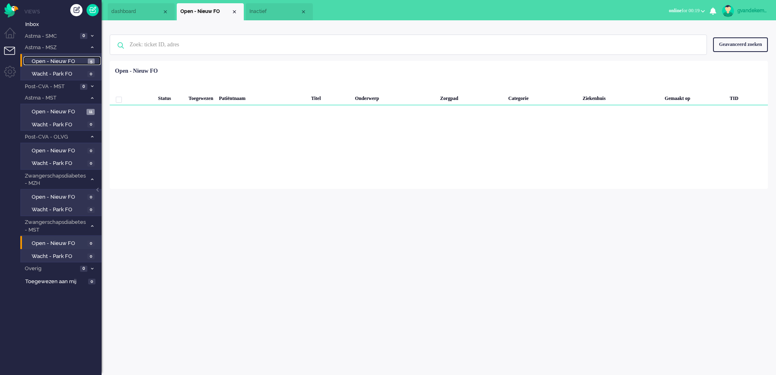
click at [89, 59] on span "5" at bounding box center [91, 62] width 7 height 6
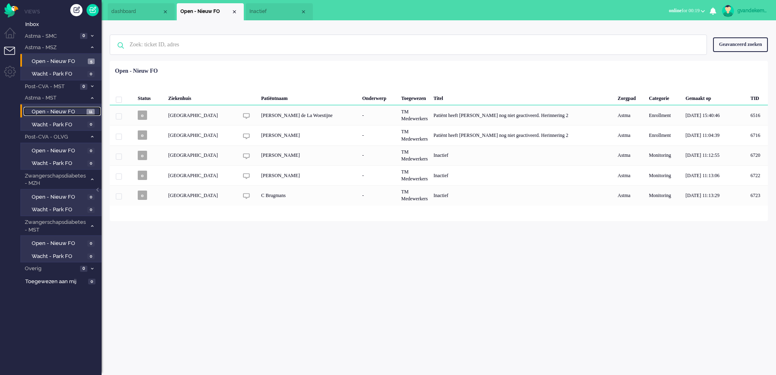
click at [75, 110] on span "Open - Nieuw FO" at bounding box center [58, 112] width 53 height 8
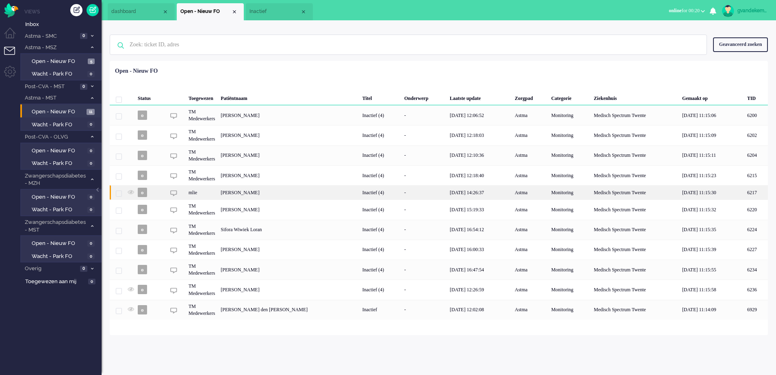
click at [405, 190] on div "-" at bounding box center [425, 192] width 46 height 14
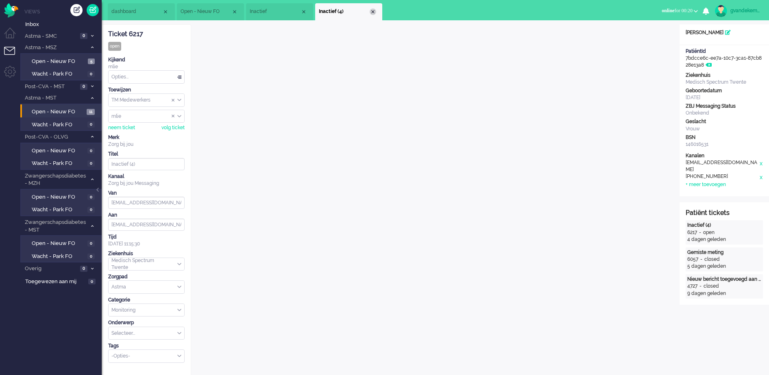
click at [374, 12] on div "Close tab" at bounding box center [372, 12] width 7 height 7
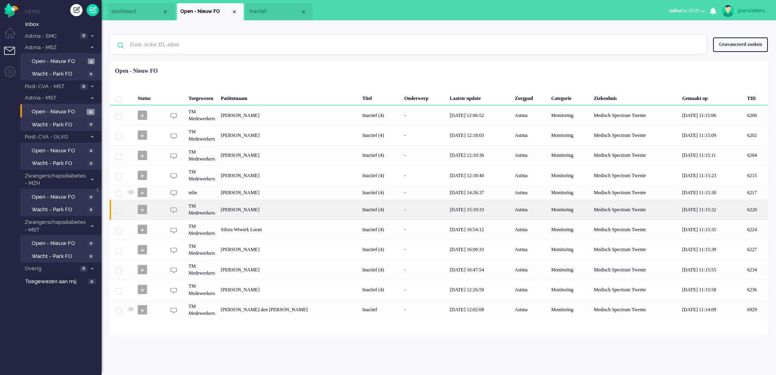
click at [745, 213] on div "[PERSON_NAME]" at bounding box center [757, 210] width 24 height 20
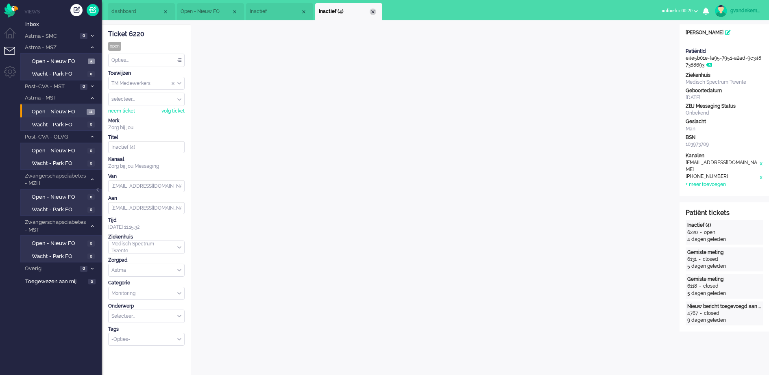
click at [374, 12] on div "Close tab" at bounding box center [372, 12] width 7 height 7
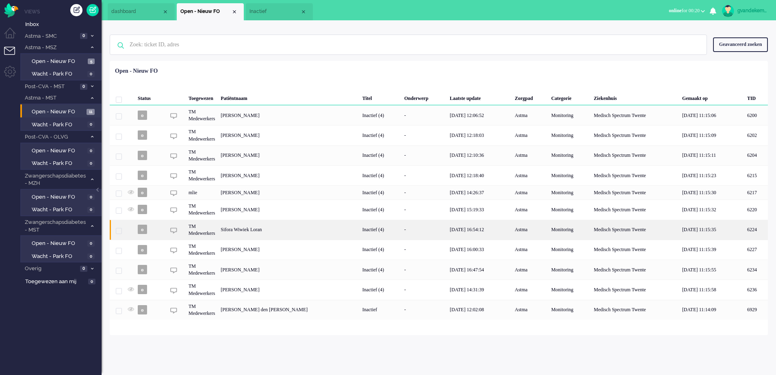
click at [745, 228] on div "Sifora Wiwiek Loran" at bounding box center [757, 230] width 24 height 20
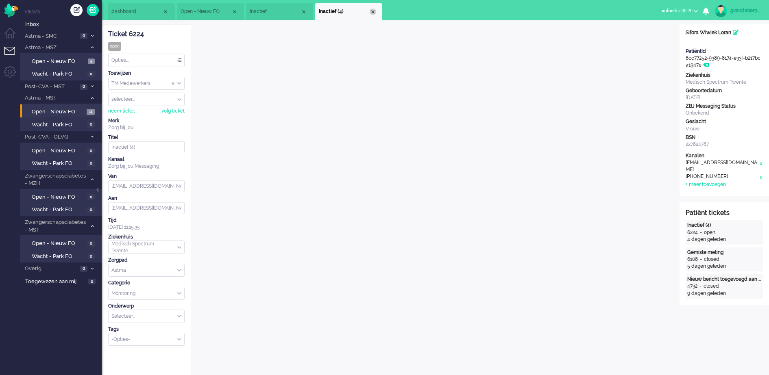
click at [372, 13] on div "Close tab" at bounding box center [372, 12] width 7 height 7
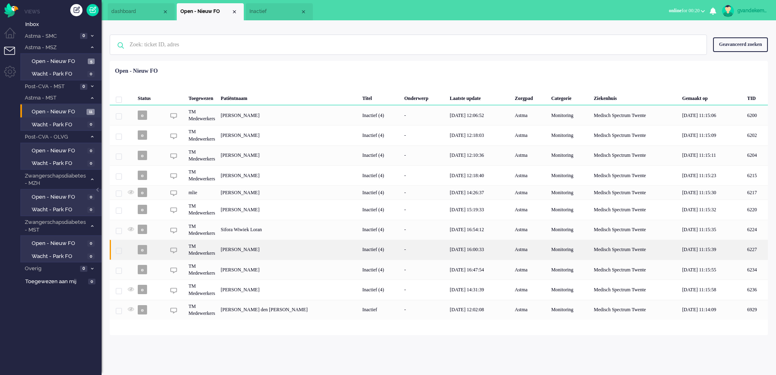
click at [745, 251] on div "[PERSON_NAME]" at bounding box center [757, 250] width 24 height 20
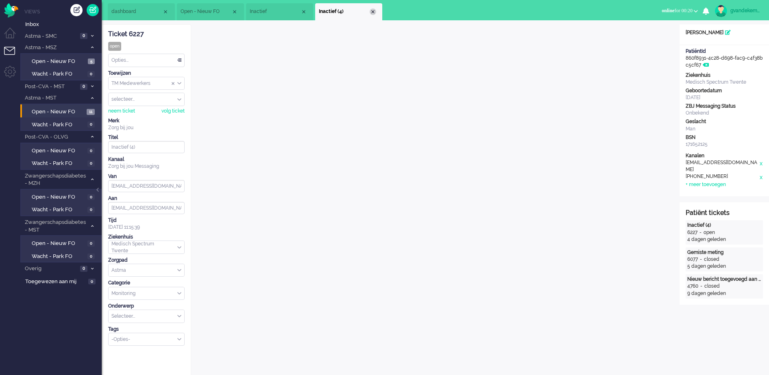
click at [372, 11] on div "Close tab" at bounding box center [372, 12] width 7 height 7
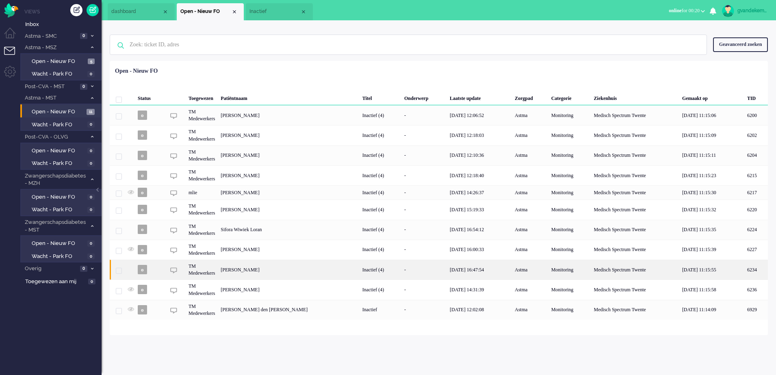
click at [375, 271] on div "Inactief (4)" at bounding box center [381, 270] width 42 height 20
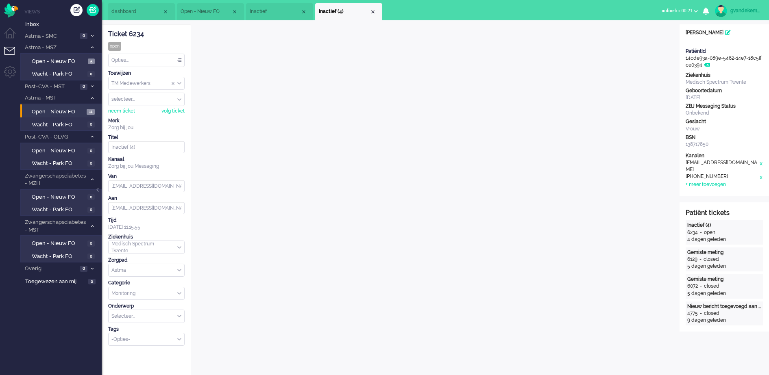
click at [372, 11] on div "Close tab" at bounding box center [372, 12] width 7 height 7
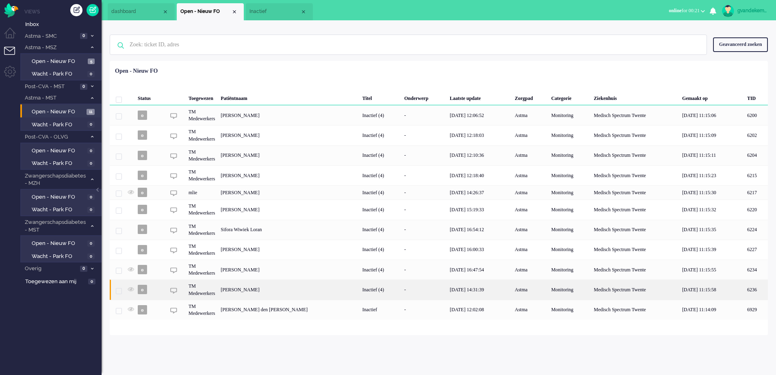
click at [745, 291] on div "[PERSON_NAME]" at bounding box center [757, 290] width 24 height 20
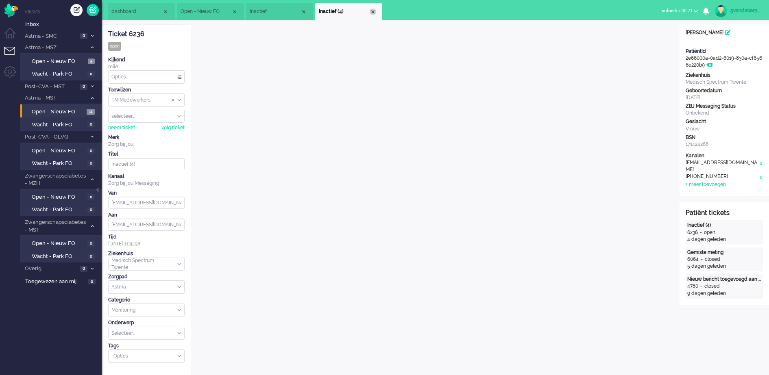
click at [372, 11] on div "Close tab" at bounding box center [372, 12] width 7 height 7
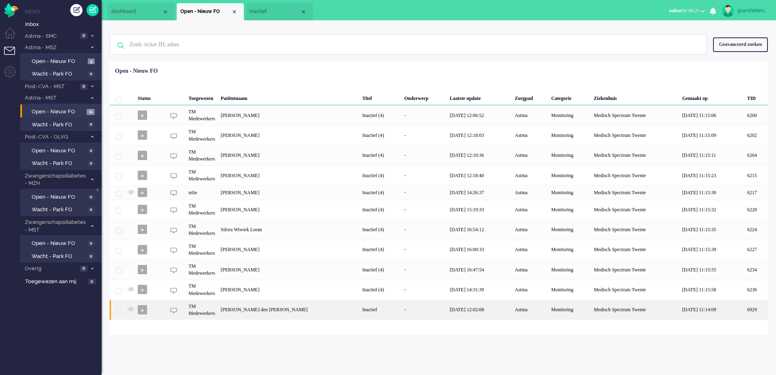
click at [745, 310] on div "[PERSON_NAME] den [PERSON_NAME]" at bounding box center [757, 310] width 24 height 20
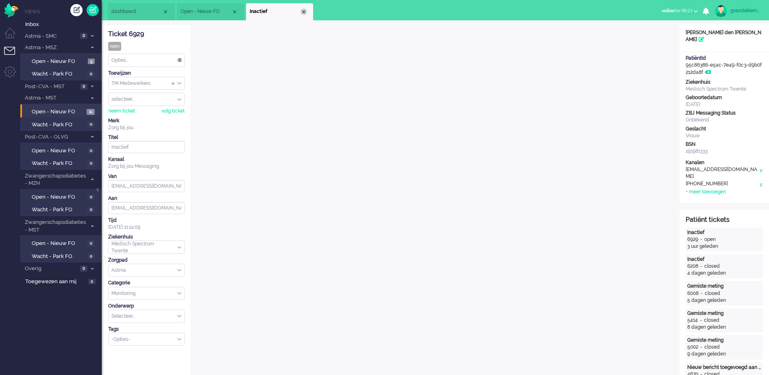
click at [304, 10] on div "Close tab" at bounding box center [303, 12] width 7 height 7
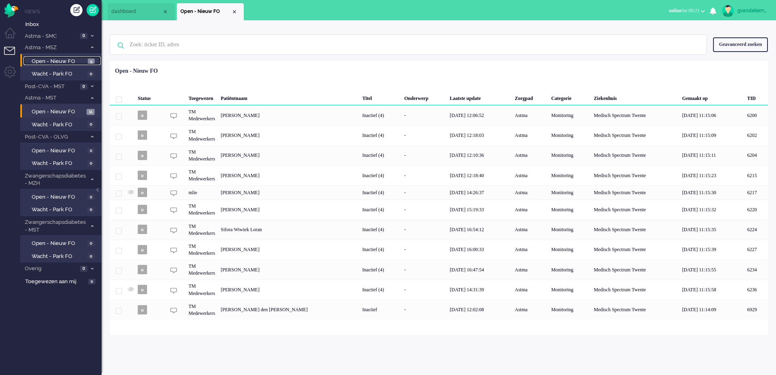
click at [59, 62] on span "Open - Nieuw FO" at bounding box center [59, 62] width 54 height 8
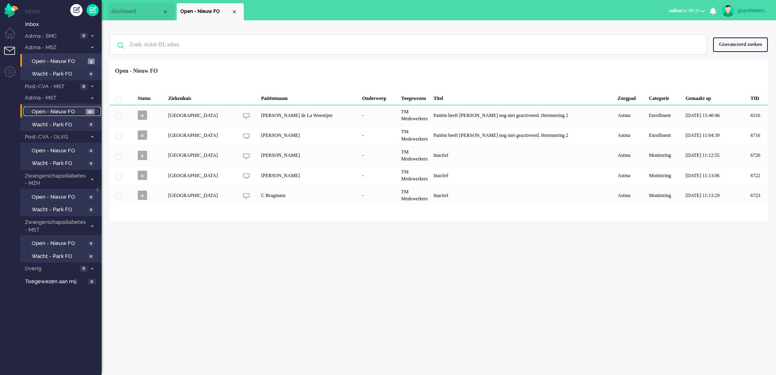
click at [59, 110] on span "Open - Nieuw FO" at bounding box center [58, 112] width 52 height 8
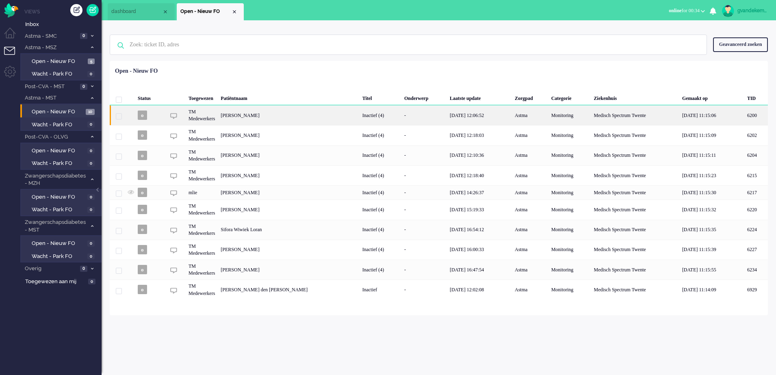
click at [745, 113] on div "[PERSON_NAME]" at bounding box center [757, 115] width 24 height 20
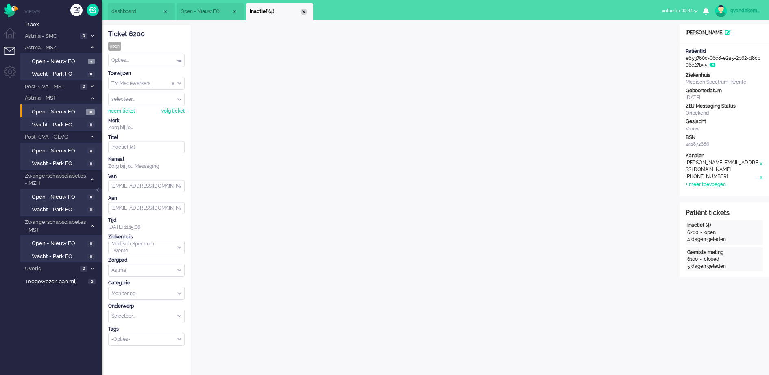
click at [304, 11] on div "Close tab" at bounding box center [303, 12] width 7 height 7
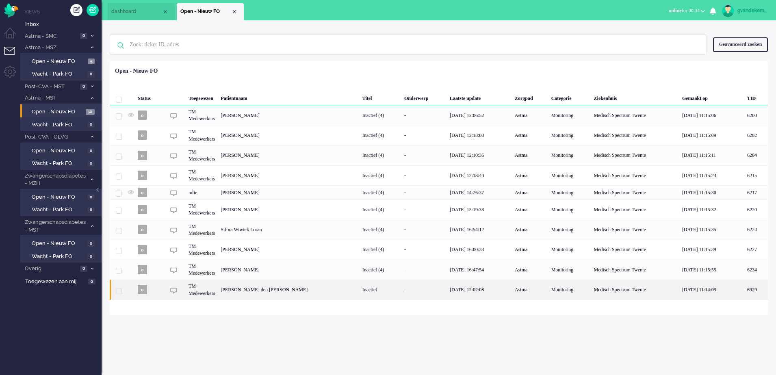
click at [491, 291] on div "[DATE] 12:02:08" at bounding box center [479, 290] width 65 height 20
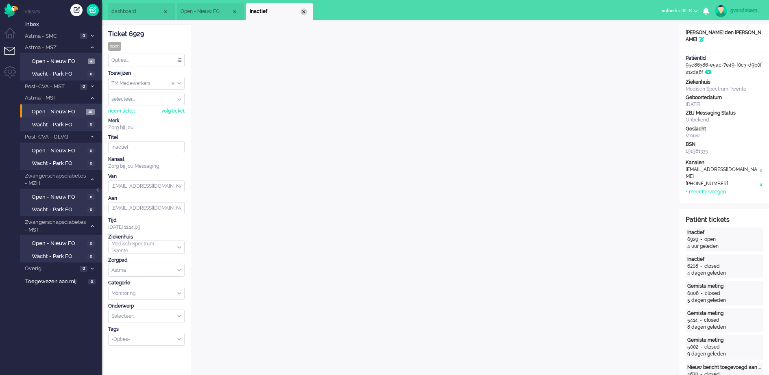
click at [303, 12] on div "Close tab" at bounding box center [303, 12] width 7 height 7
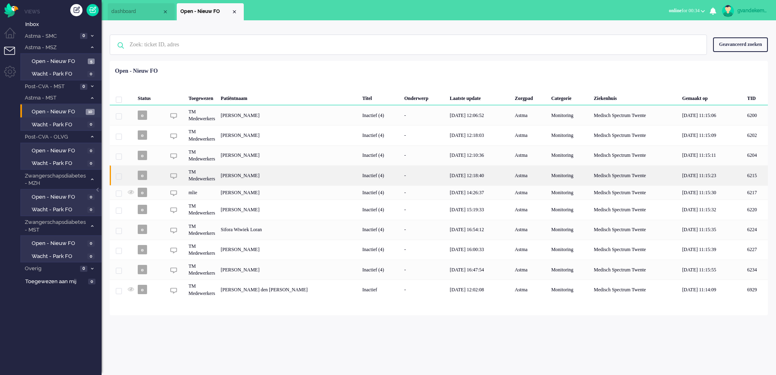
click at [387, 173] on div "Inactief (4)" at bounding box center [381, 175] width 42 height 20
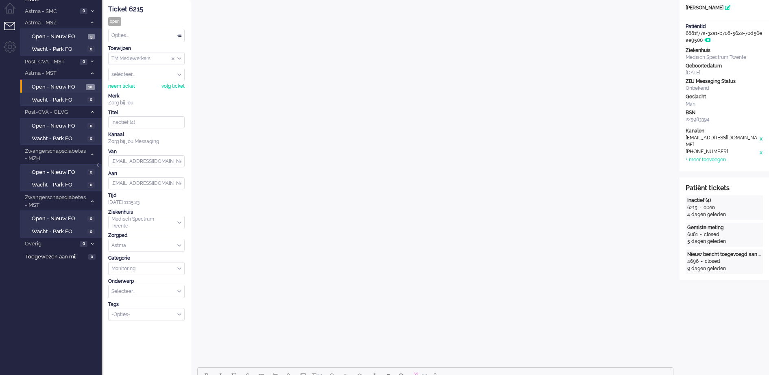
scroll to position [228, 0]
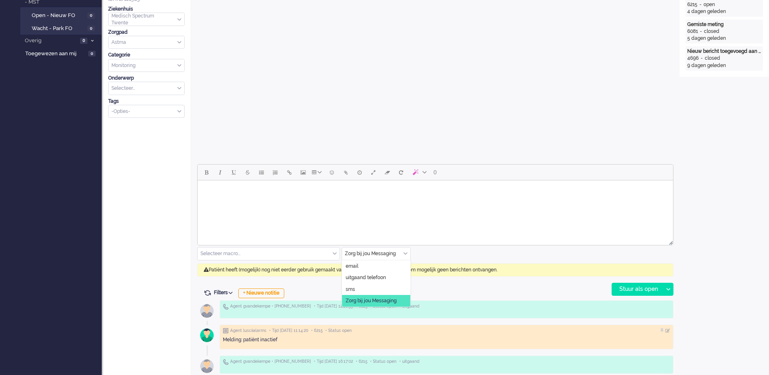
click at [404, 253] on div "Zorg bij jou Messaging" at bounding box center [376, 254] width 68 height 13
click at [353, 277] on span "uitgaand telefoon" at bounding box center [365, 277] width 40 height 7
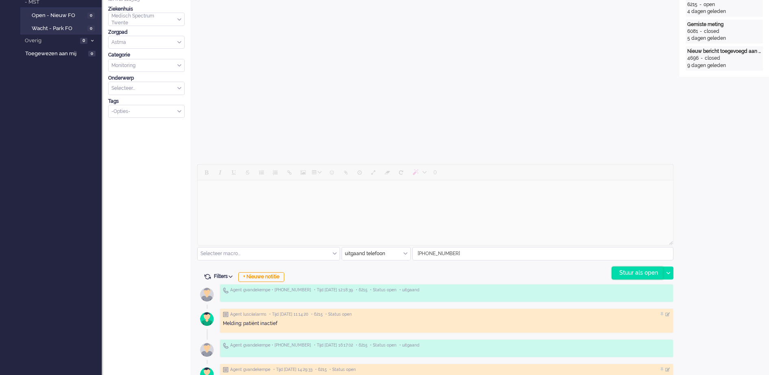
click at [647, 272] on div "Stuur als open" at bounding box center [637, 273] width 51 height 12
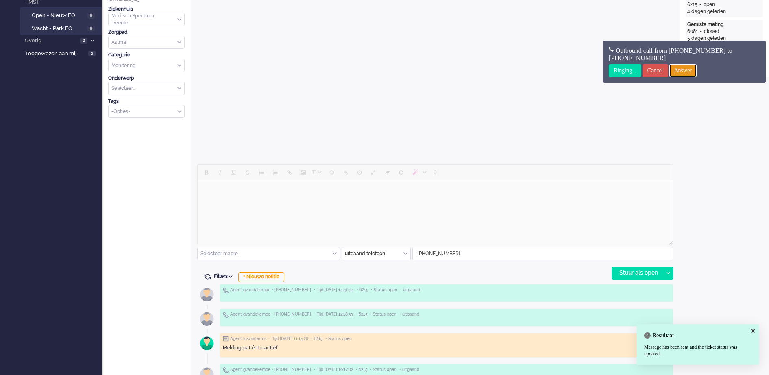
click at [697, 68] on input "Answer" at bounding box center [683, 70] width 28 height 13
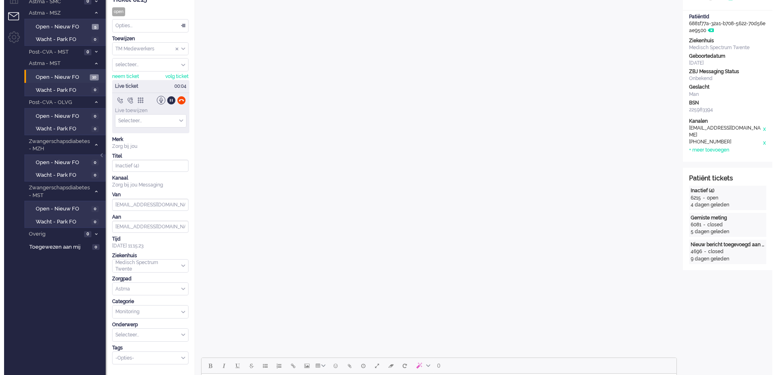
scroll to position [0, 0]
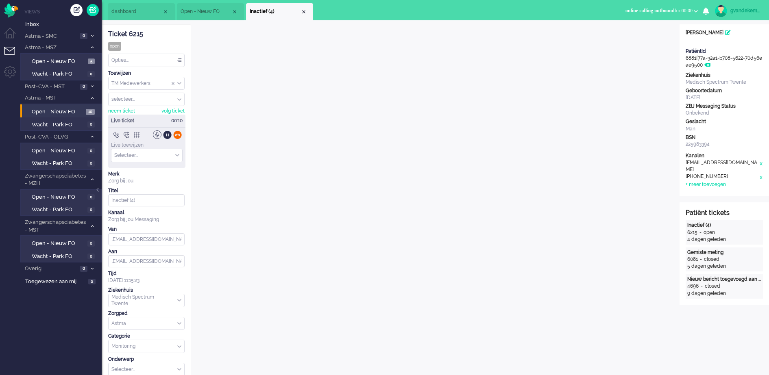
click at [178, 133] on div at bounding box center [177, 134] width 9 height 9
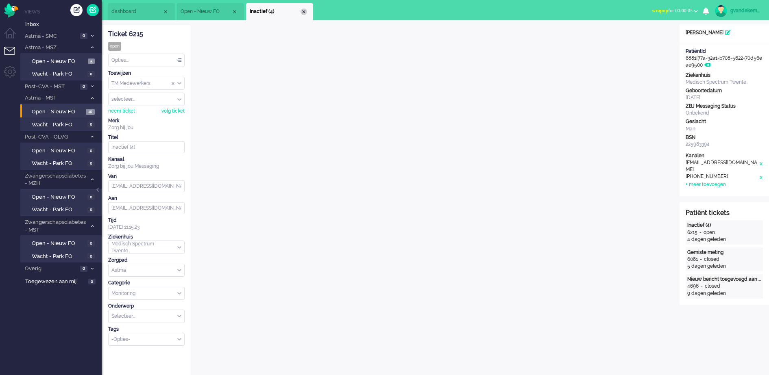
click at [305, 12] on div "Close tab" at bounding box center [303, 12] width 7 height 7
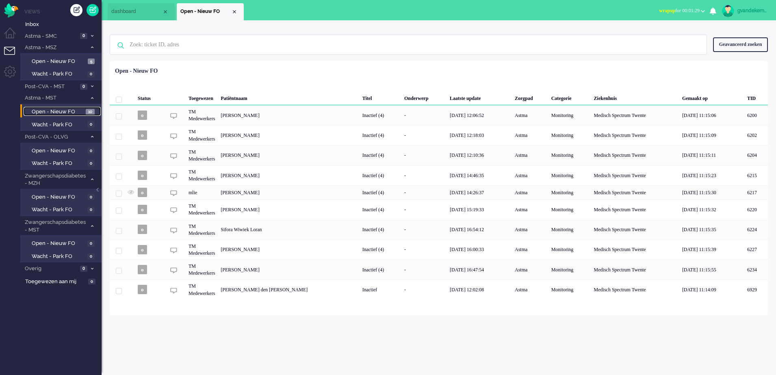
click at [71, 111] on span "Open - Nieuw FO" at bounding box center [58, 112] width 52 height 8
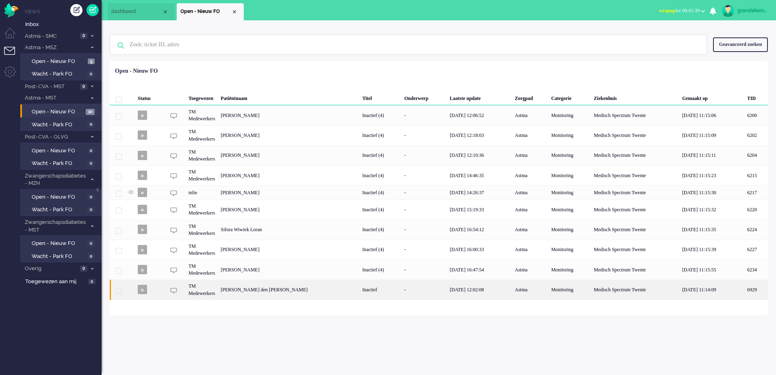
click at [361, 289] on div "Inactief" at bounding box center [381, 290] width 42 height 20
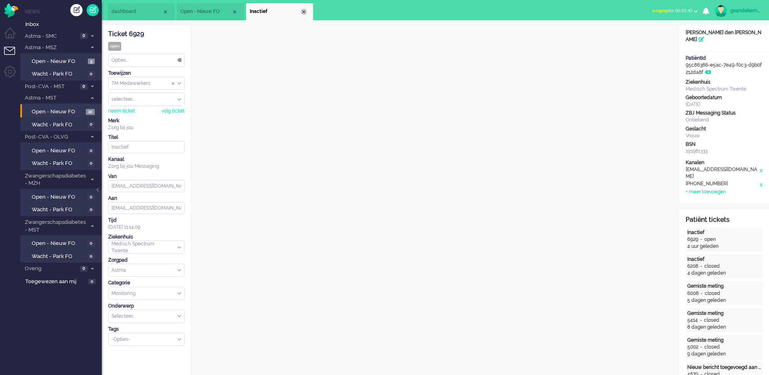
click at [304, 12] on div "Close tab" at bounding box center [303, 12] width 7 height 7
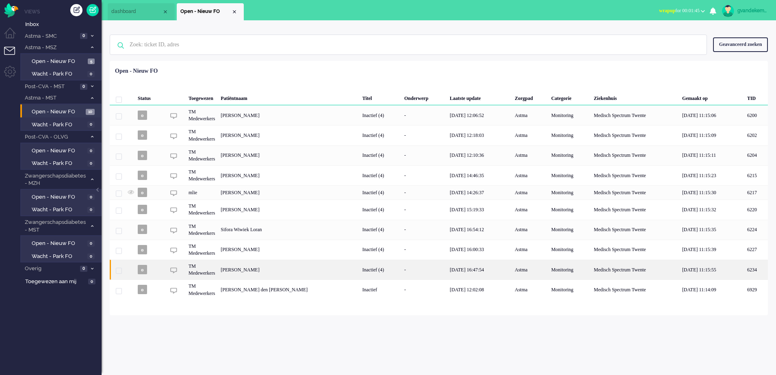
click at [422, 273] on div "-" at bounding box center [425, 270] width 46 height 20
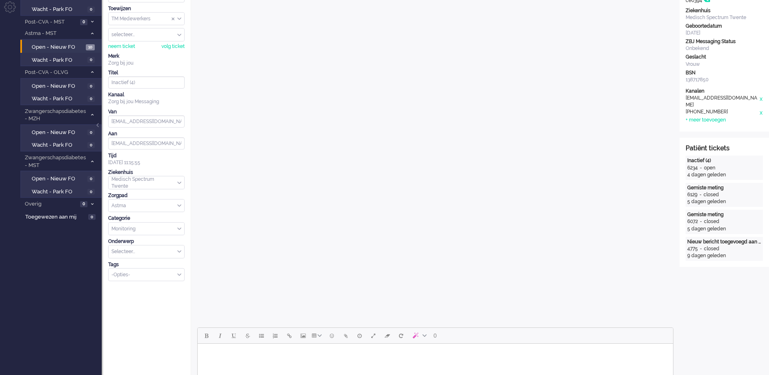
scroll to position [203, 0]
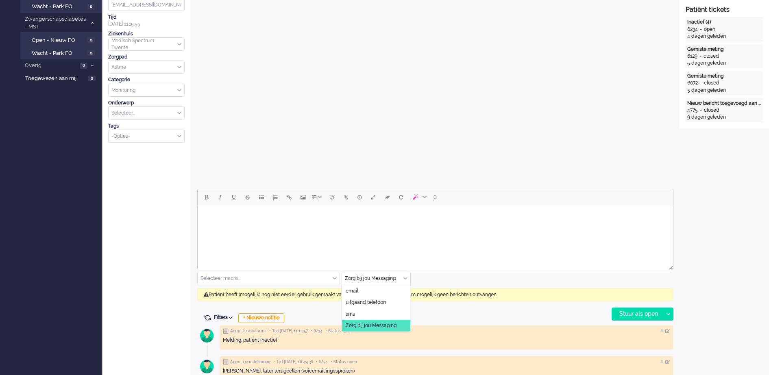
click at [405, 278] on div "Zorg bij jou Messaging" at bounding box center [376, 278] width 68 height 13
click at [368, 302] on span "uitgaand telefoon" at bounding box center [365, 302] width 40 height 7
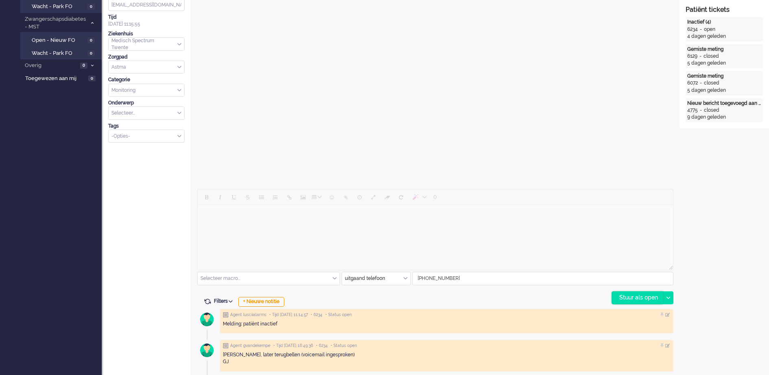
click at [636, 296] on div "Stuur als open" at bounding box center [637, 298] width 51 height 12
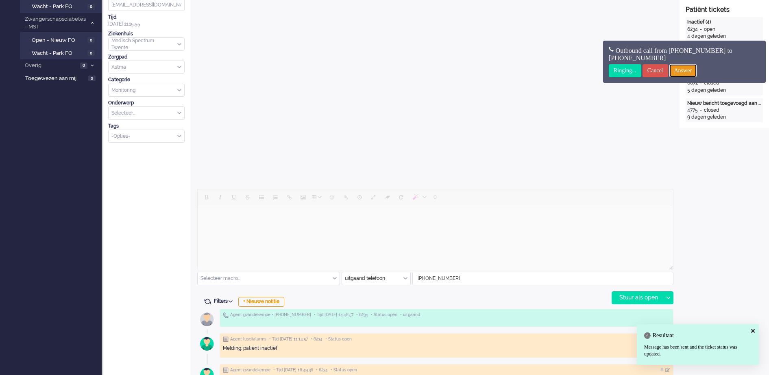
click at [697, 69] on input "Answer" at bounding box center [683, 70] width 28 height 13
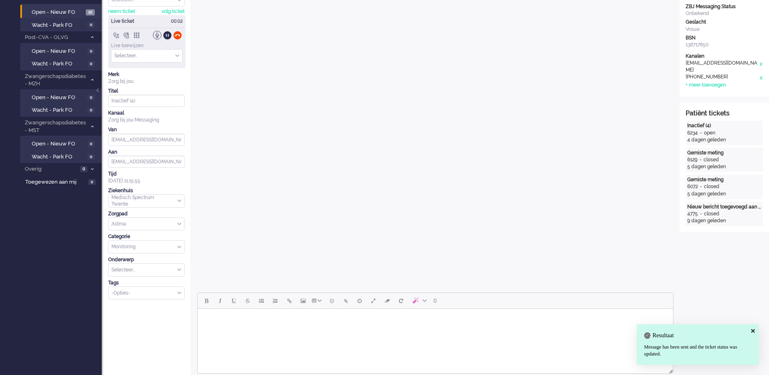
scroll to position [0, 0]
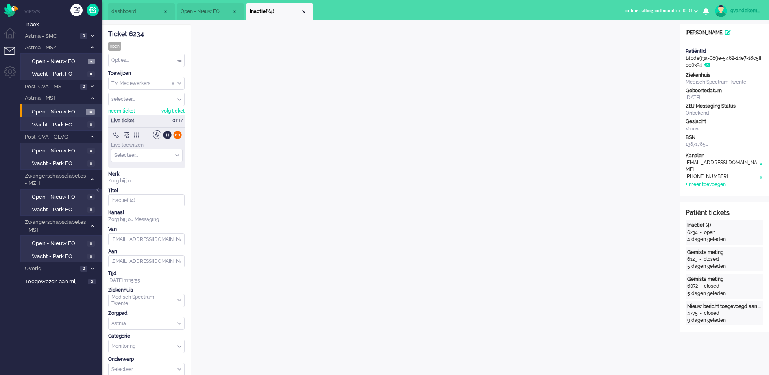
click at [178, 133] on div at bounding box center [177, 134] width 9 height 9
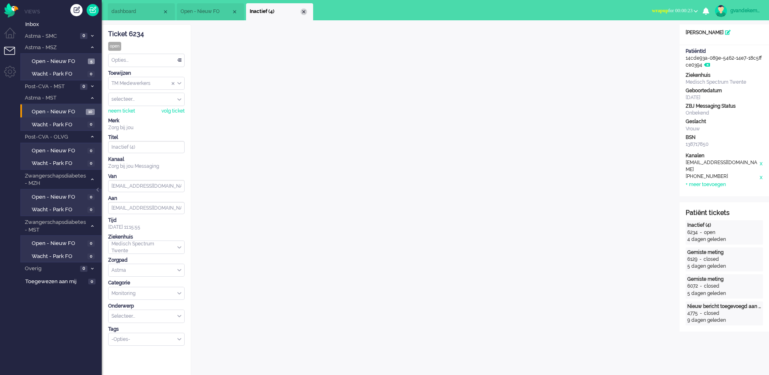
click at [301, 12] on div "Close tab" at bounding box center [303, 12] width 7 height 7
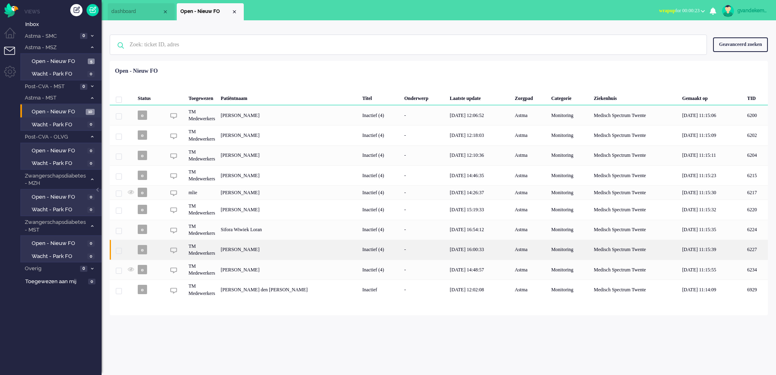
click at [388, 248] on div "Inactief (4)" at bounding box center [381, 250] width 42 height 20
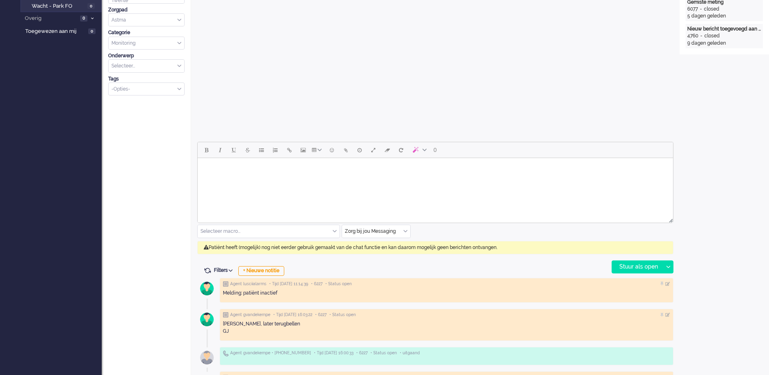
scroll to position [203, 0]
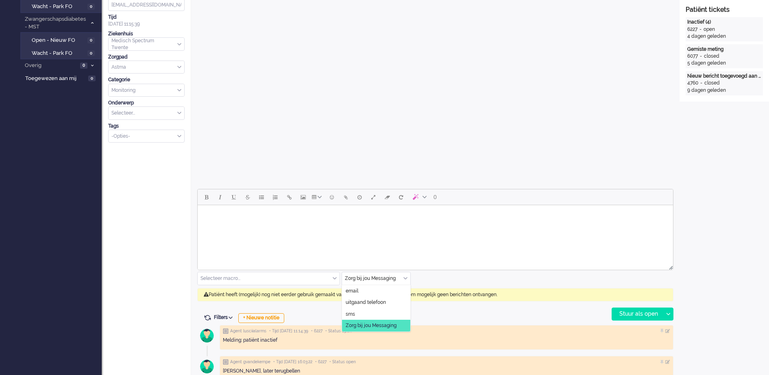
click at [404, 279] on div "Zorg bij jou Messaging" at bounding box center [376, 278] width 68 height 13
click at [387, 301] on li "uitgaand telefoon" at bounding box center [376, 303] width 68 height 12
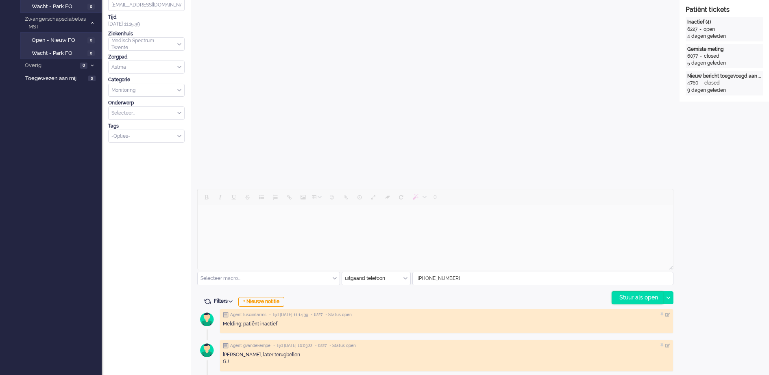
click at [643, 297] on div "Stuur als open" at bounding box center [637, 298] width 51 height 12
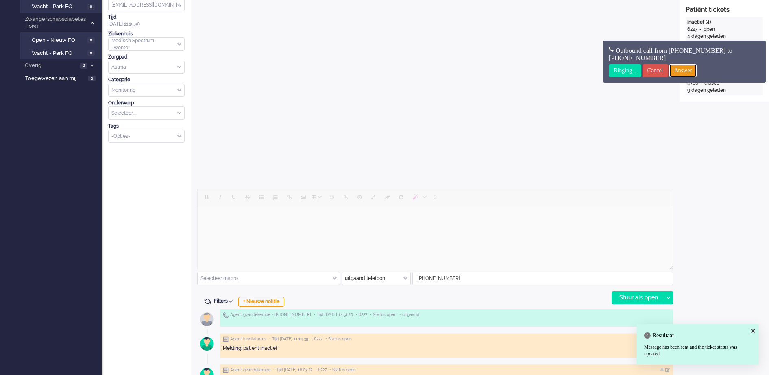
click at [696, 67] on input "Answer" at bounding box center [683, 70] width 28 height 13
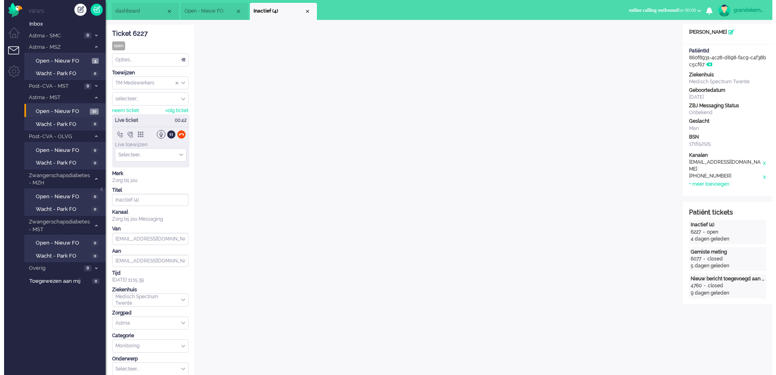
scroll to position [0, 0]
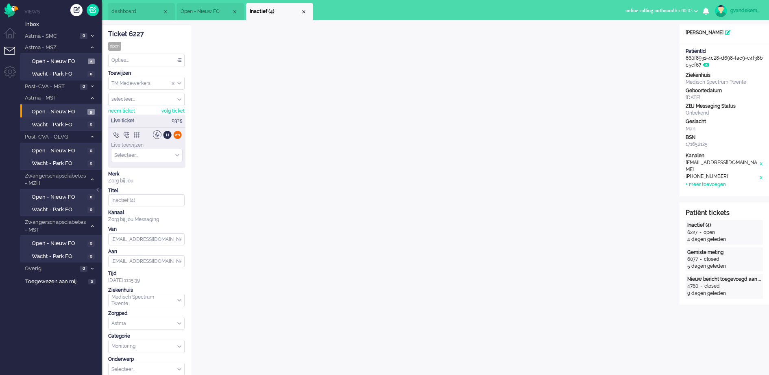
click at [177, 135] on div at bounding box center [177, 134] width 9 height 9
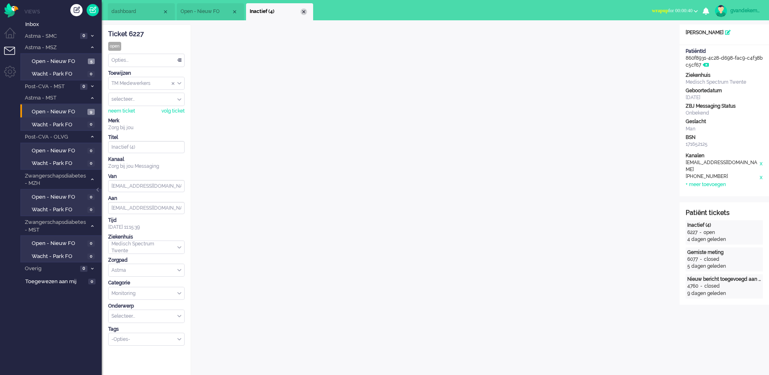
click at [302, 12] on div "Close tab" at bounding box center [303, 12] width 7 height 7
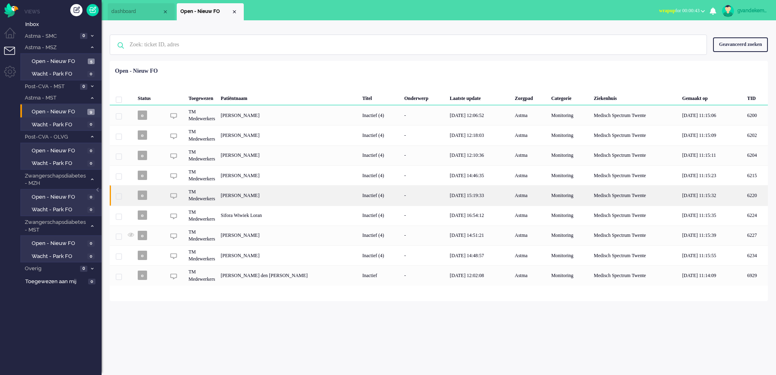
click at [378, 196] on div "Inactief (4)" at bounding box center [381, 195] width 42 height 20
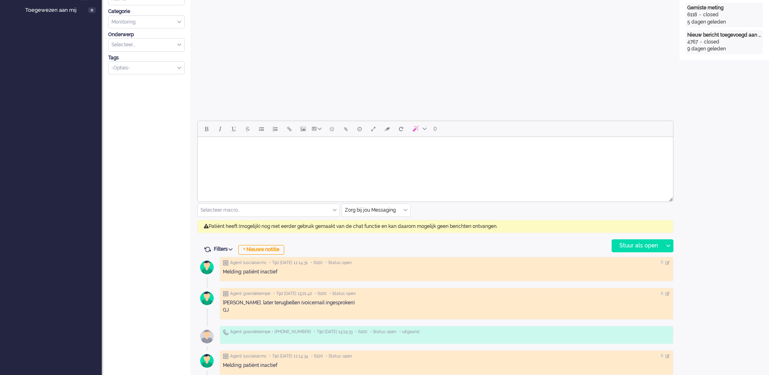
scroll to position [305, 0]
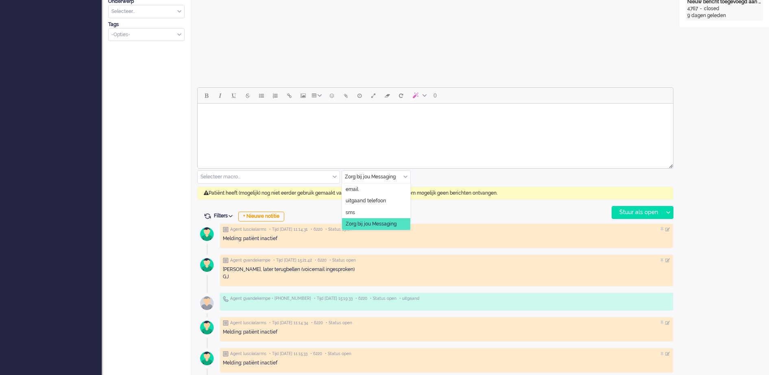
click at [404, 177] on div "Zorg bij jou Messaging" at bounding box center [376, 177] width 68 height 13
click at [372, 200] on span "uitgaand telefoon" at bounding box center [365, 201] width 40 height 7
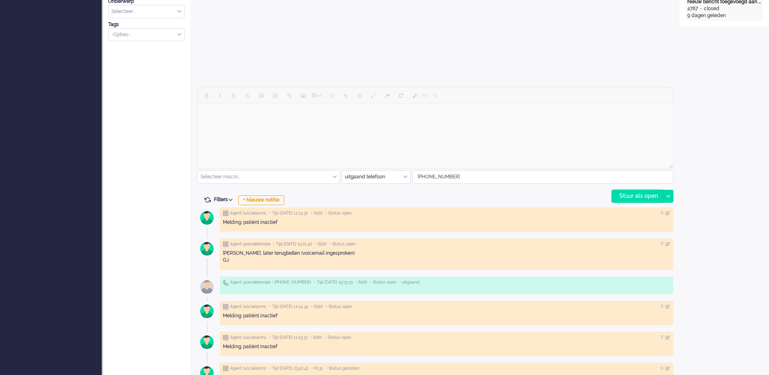
click at [643, 194] on div "Stuur als open" at bounding box center [637, 196] width 51 height 12
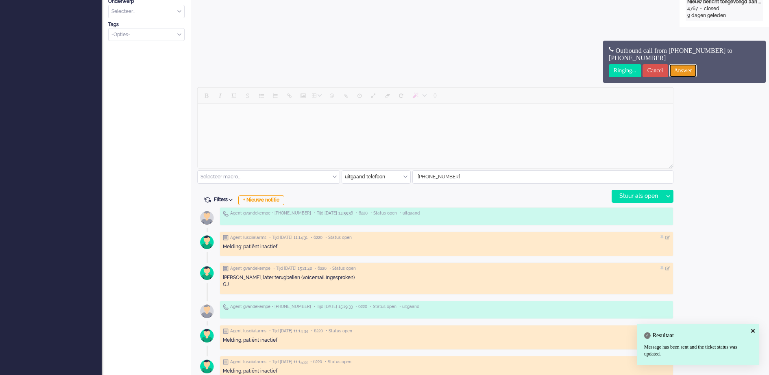
click at [693, 69] on input "Answer" at bounding box center [683, 70] width 28 height 13
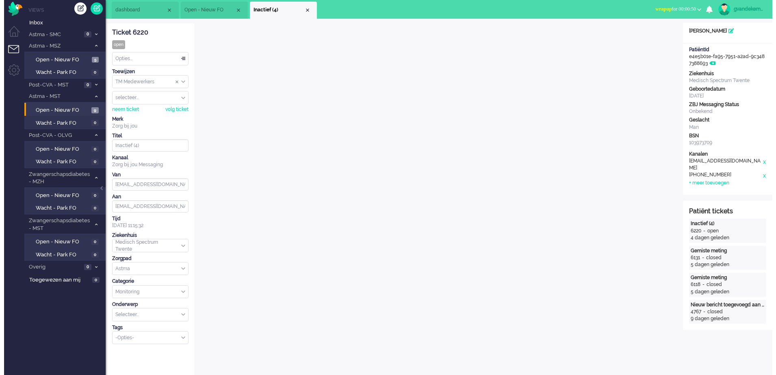
scroll to position [0, 0]
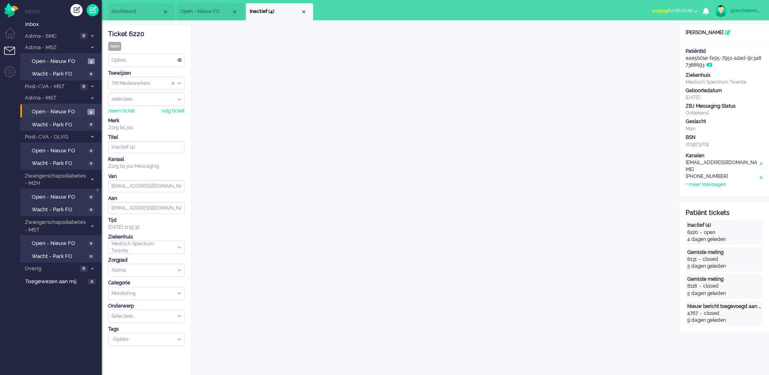
click at [300, 8] on span "Inactief (4)" at bounding box center [275, 11] width 51 height 7
click at [304, 11] on div "Close tab" at bounding box center [303, 12] width 7 height 7
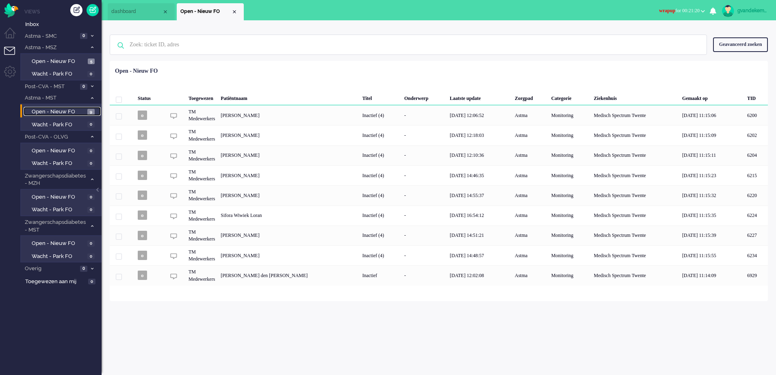
click at [72, 112] on span "Open - Nieuw FO" at bounding box center [59, 112] width 54 height 8
click at [234, 11] on div "Close tab" at bounding box center [234, 12] width 7 height 7
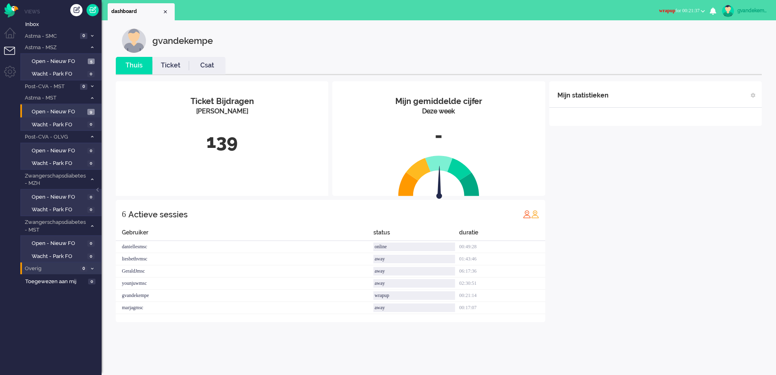
click at [91, 269] on icon at bounding box center [92, 268] width 2 height 3
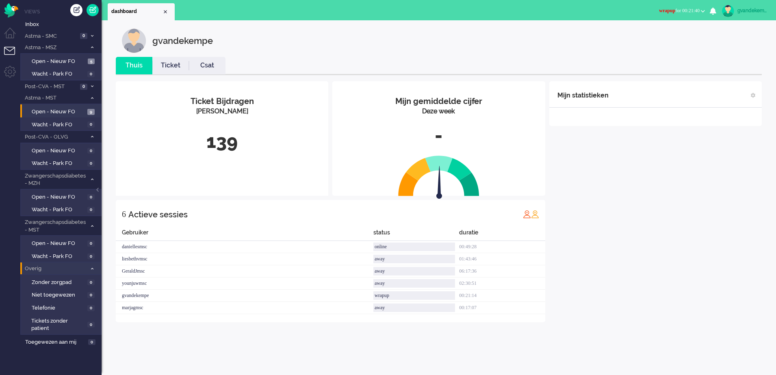
click at [91, 267] on icon at bounding box center [92, 268] width 2 height 3
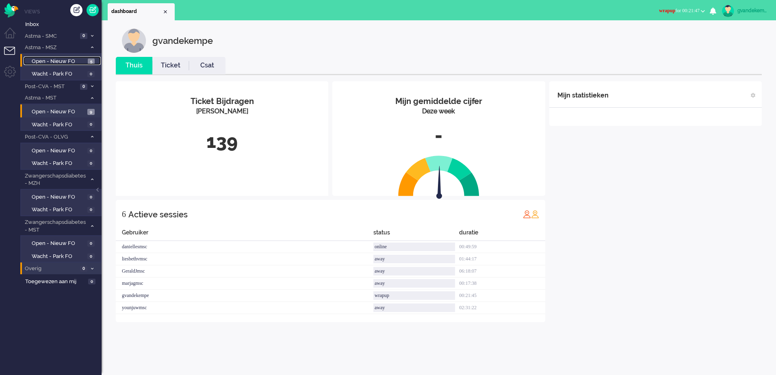
click at [83, 61] on span "Open - Nieuw FO" at bounding box center [59, 62] width 54 height 8
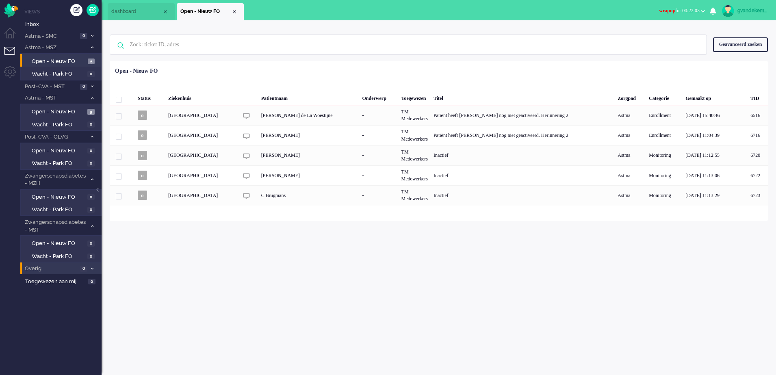
click at [744, 12] on div "gvandekempe" at bounding box center [753, 11] width 30 height 8
click at [723, 64] on link "Uitloggen" at bounding box center [741, 65] width 61 height 8
